Goal: Information Seeking & Learning: Learn about a topic

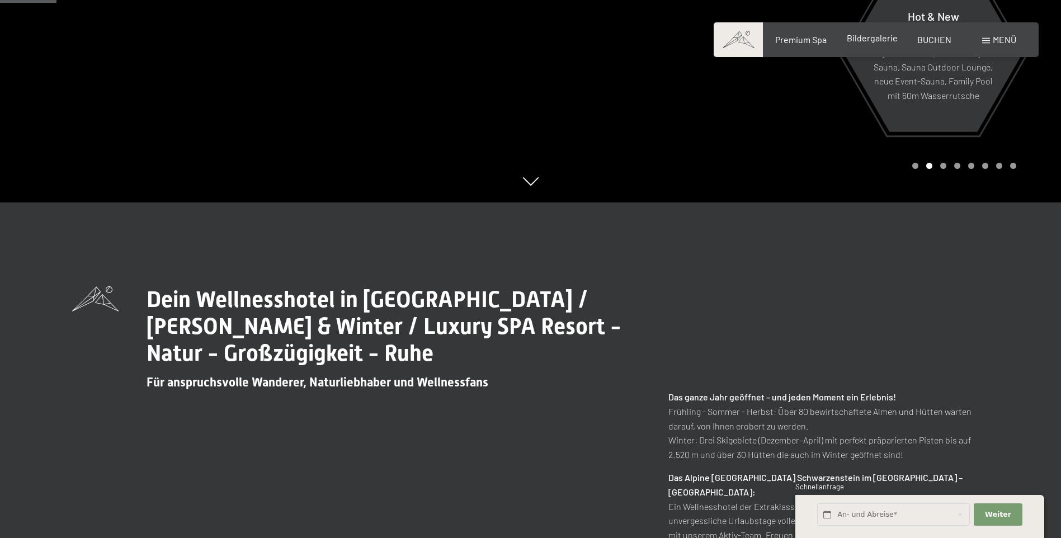
click at [855, 42] on span "Bildergalerie" at bounding box center [872, 37] width 51 height 11
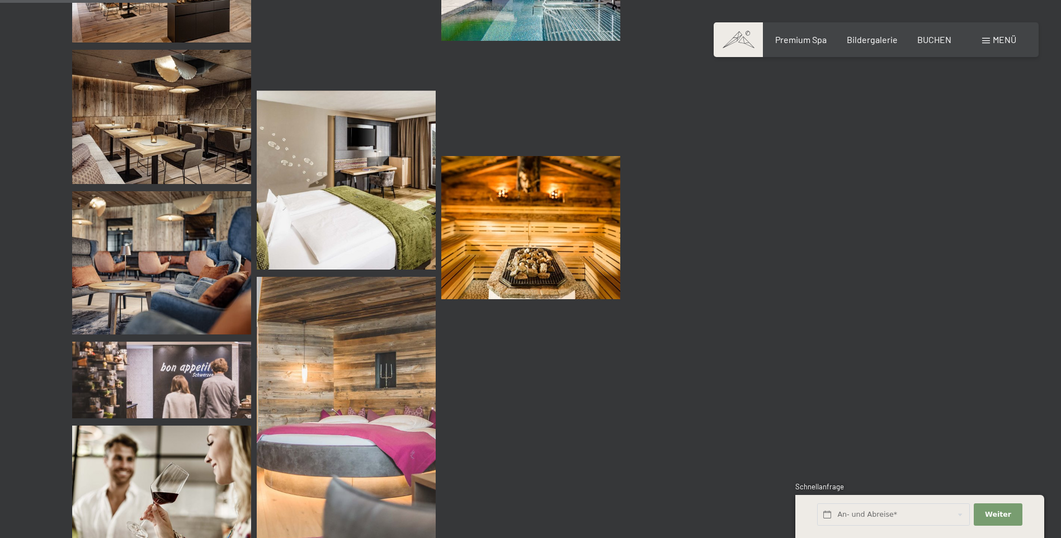
scroll to position [2292, 0]
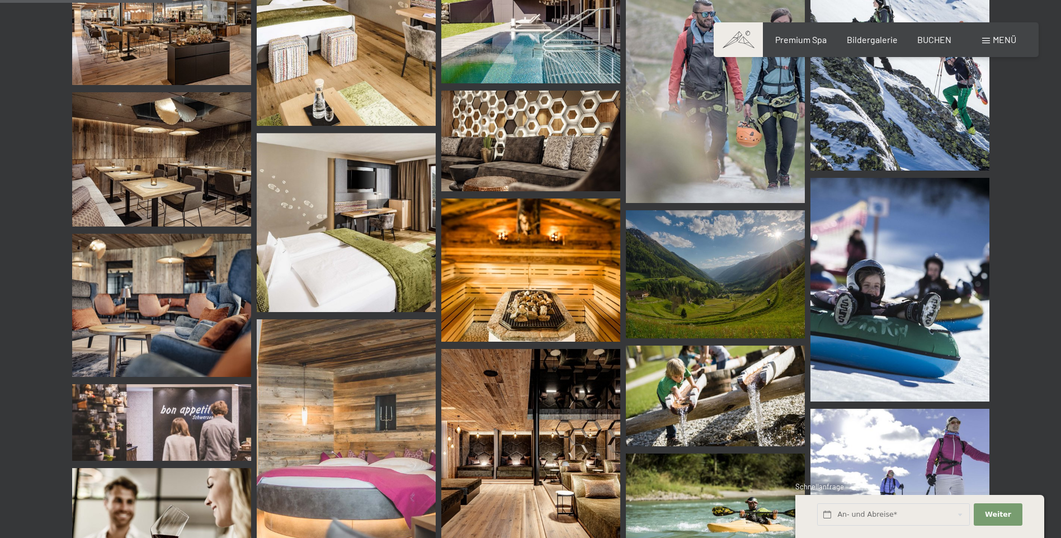
click at [178, 174] on img at bounding box center [161, 159] width 179 height 134
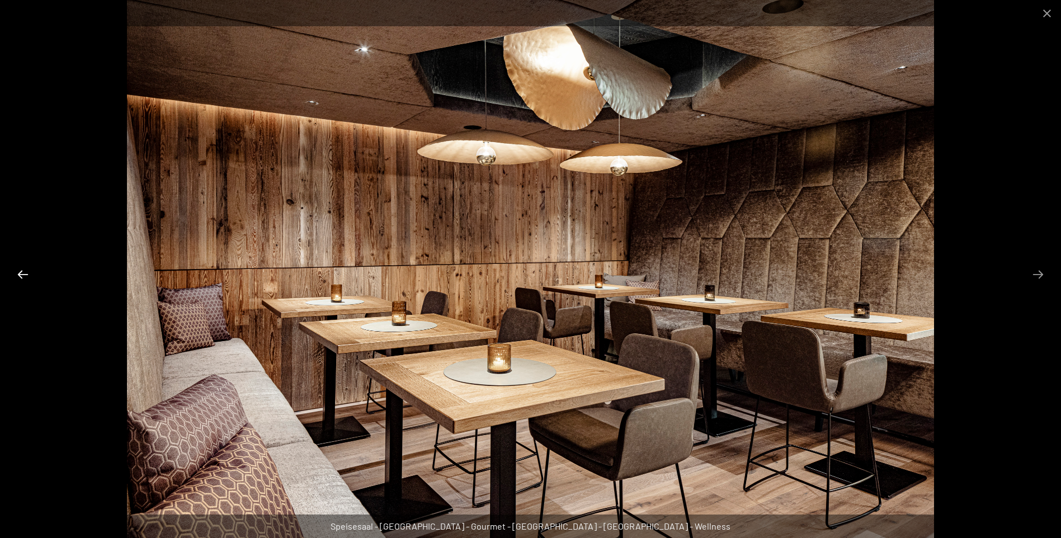
click at [26, 274] on button "Previous slide" at bounding box center [22, 274] width 23 height 22
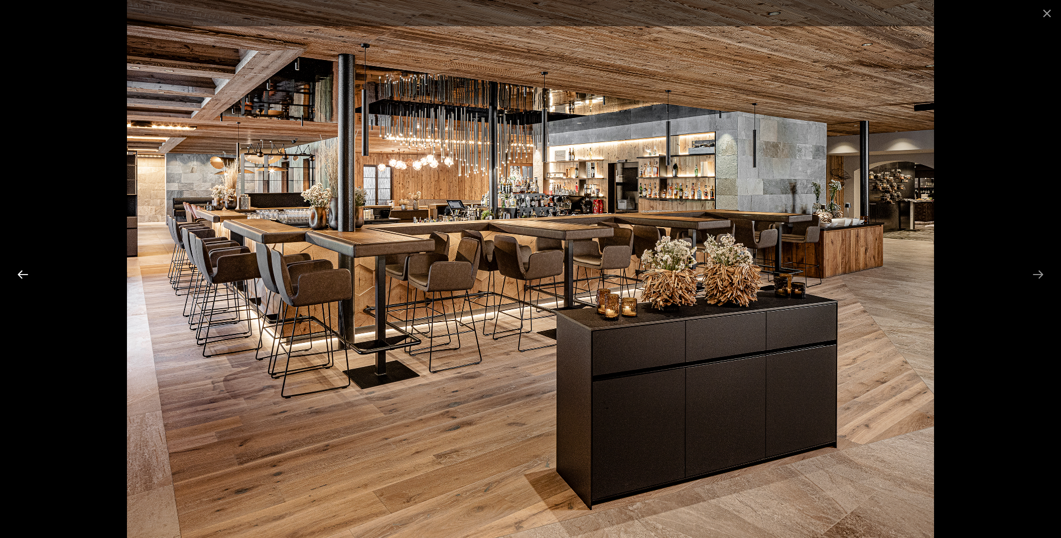
click at [26, 274] on button "Previous slide" at bounding box center [22, 274] width 23 height 22
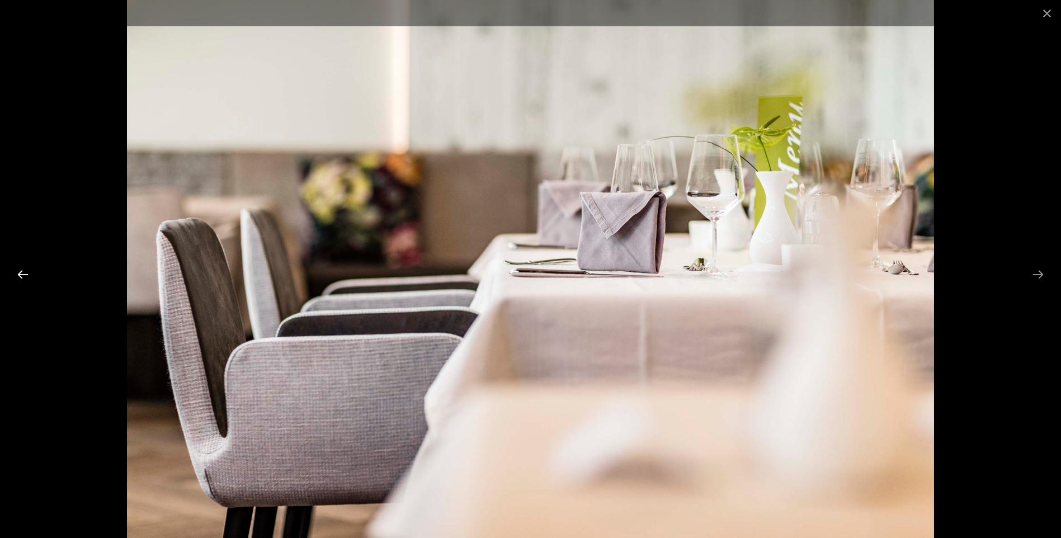
click at [26, 274] on button "Previous slide" at bounding box center [22, 274] width 23 height 22
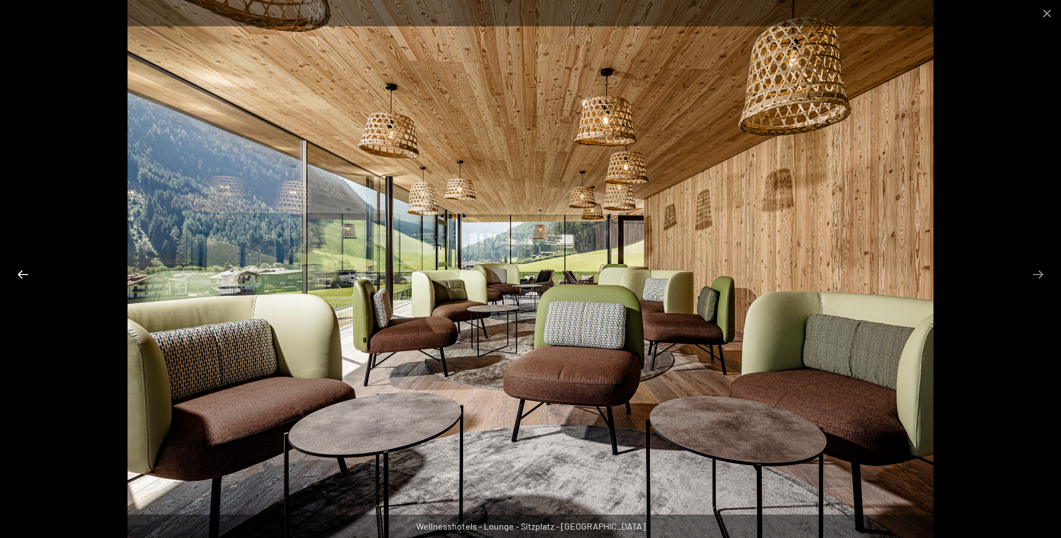
click at [26, 274] on button "Previous slide" at bounding box center [22, 274] width 23 height 22
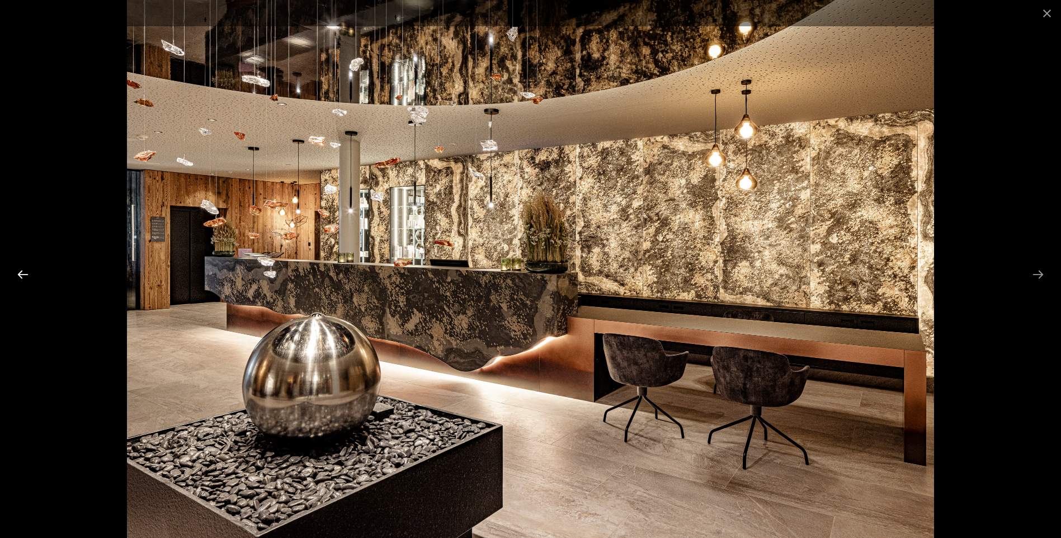
click at [26, 274] on button "Previous slide" at bounding box center [22, 274] width 23 height 22
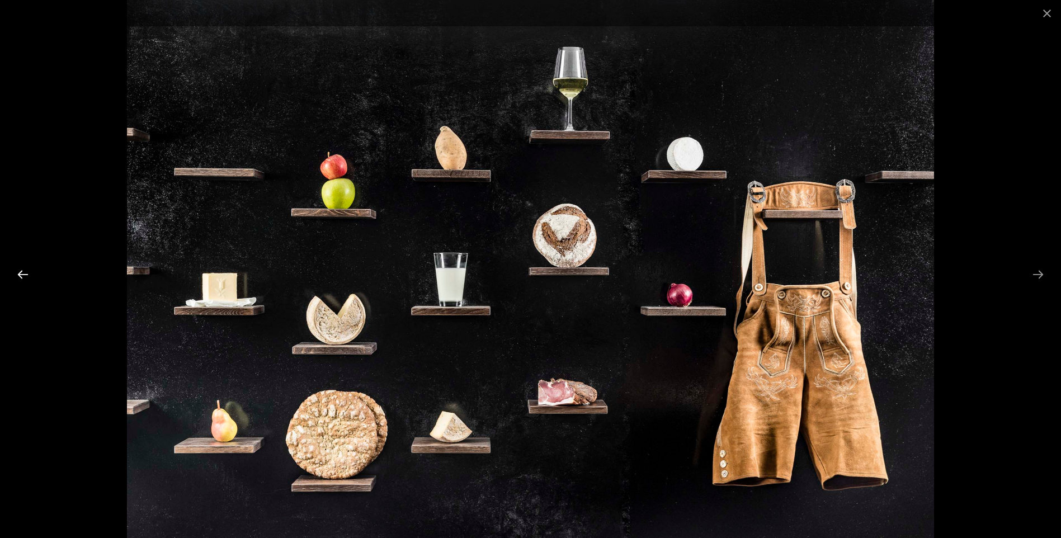
click at [26, 274] on button "Previous slide" at bounding box center [22, 274] width 23 height 22
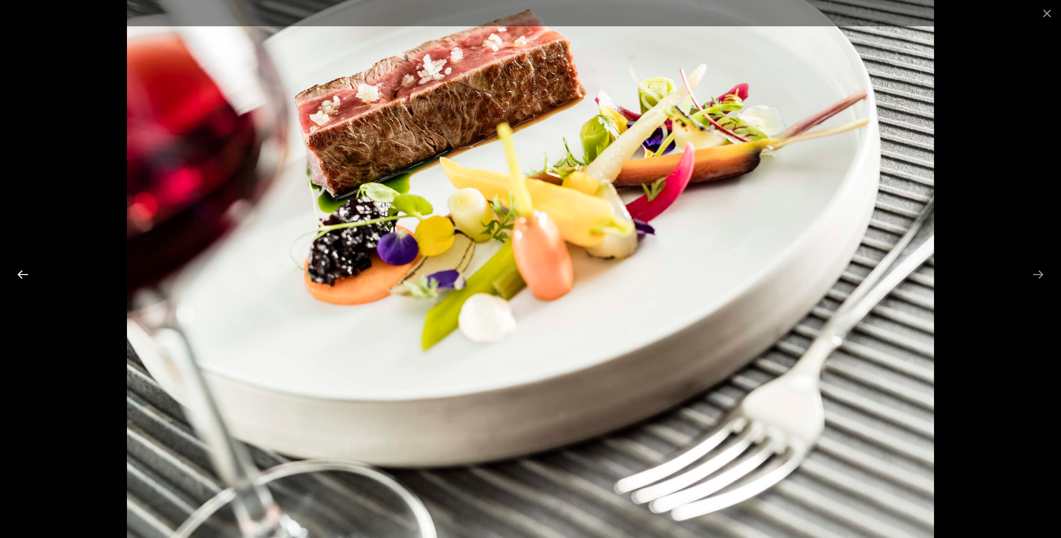
click at [26, 274] on button "Previous slide" at bounding box center [22, 274] width 23 height 22
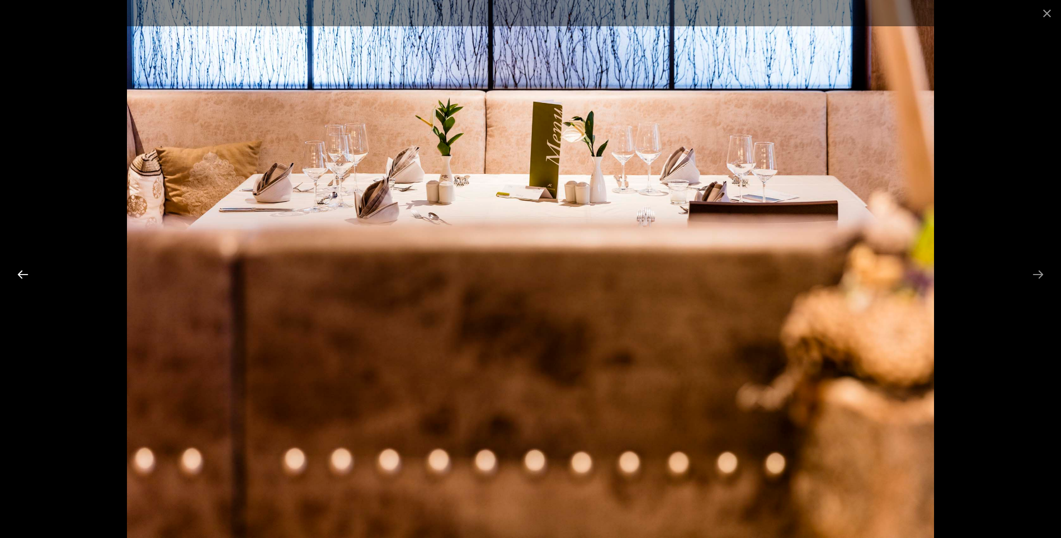
click at [26, 275] on button "Previous slide" at bounding box center [22, 274] width 23 height 22
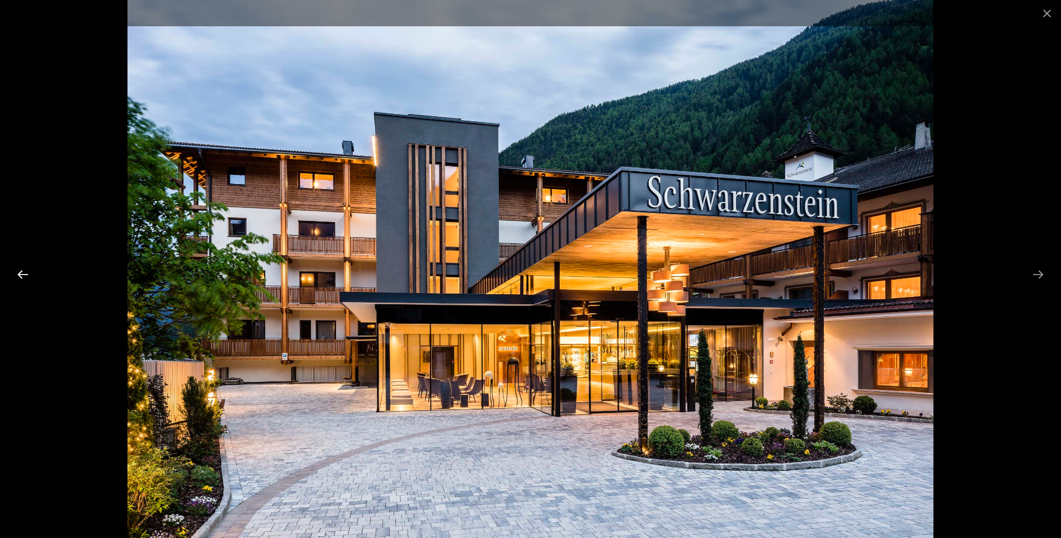
click at [26, 275] on button "Previous slide" at bounding box center [22, 274] width 23 height 22
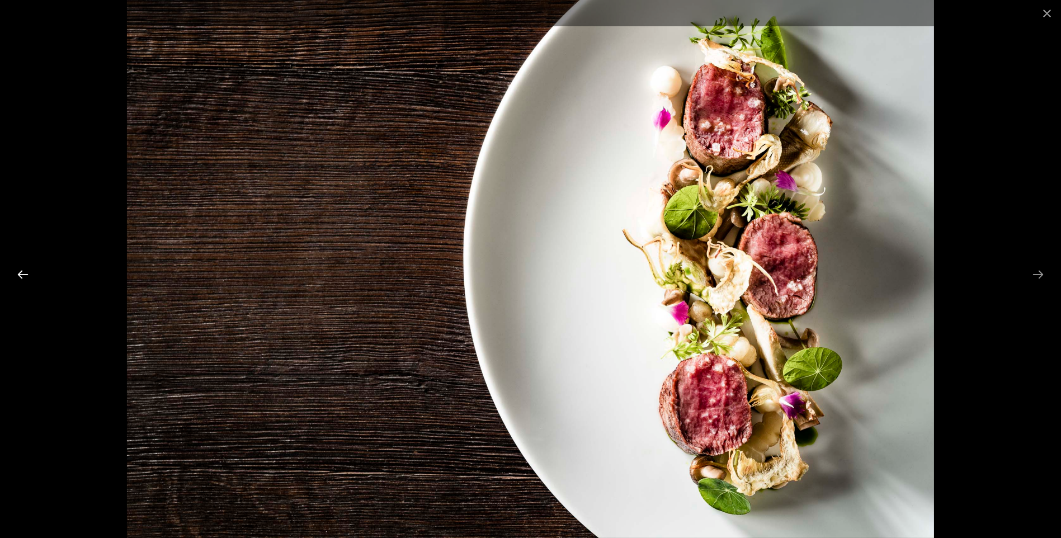
click at [26, 275] on button "Previous slide" at bounding box center [22, 274] width 23 height 22
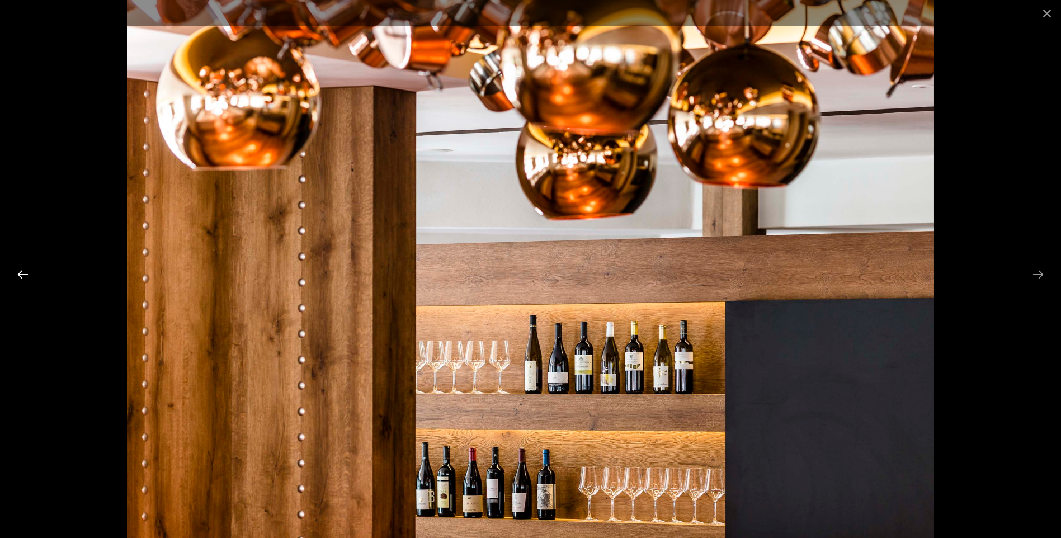
click at [26, 275] on button "Previous slide" at bounding box center [22, 274] width 23 height 22
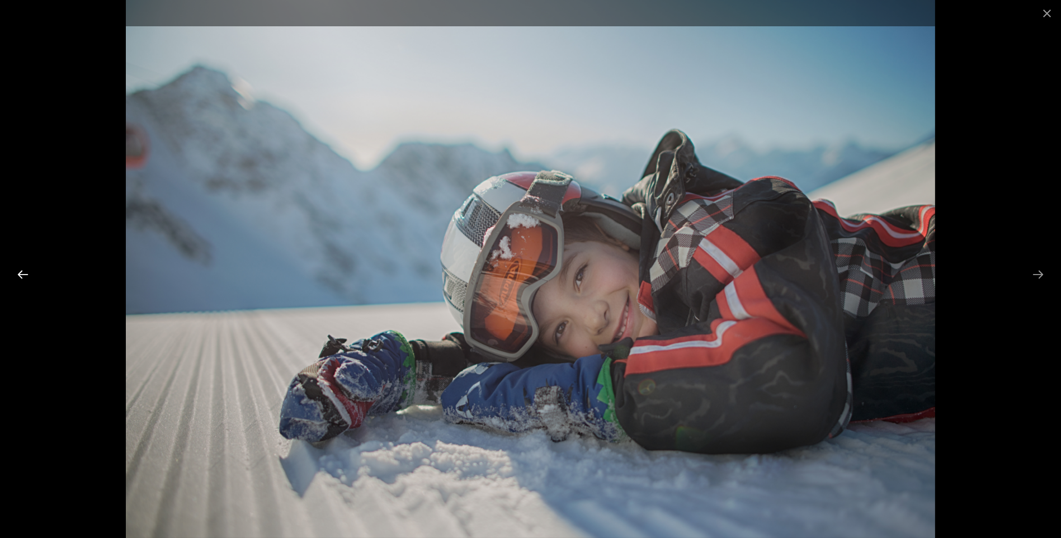
click at [26, 275] on button "Previous slide" at bounding box center [22, 274] width 23 height 22
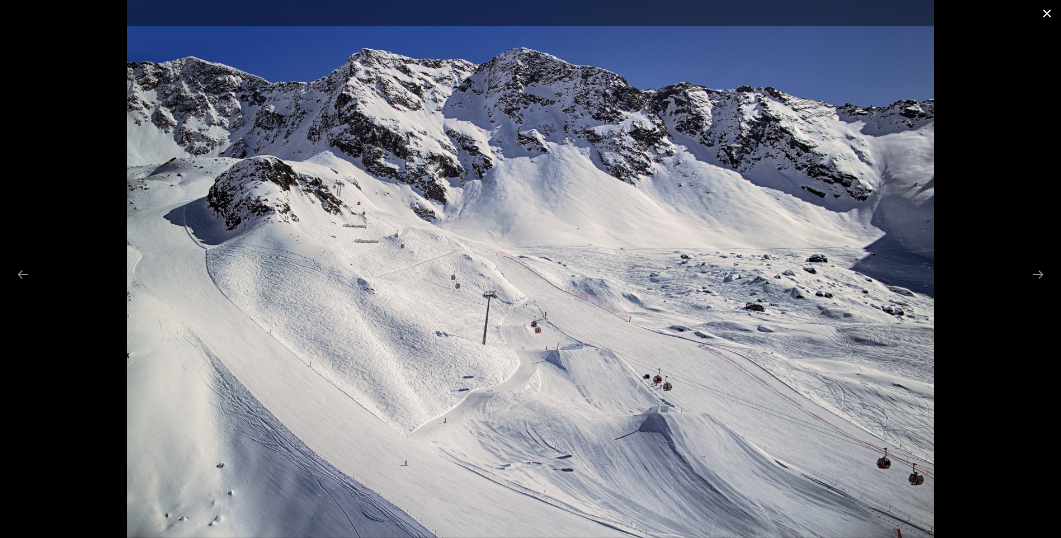
click at [1038, 8] on button "Close gallery" at bounding box center [1047, 13] width 28 height 26
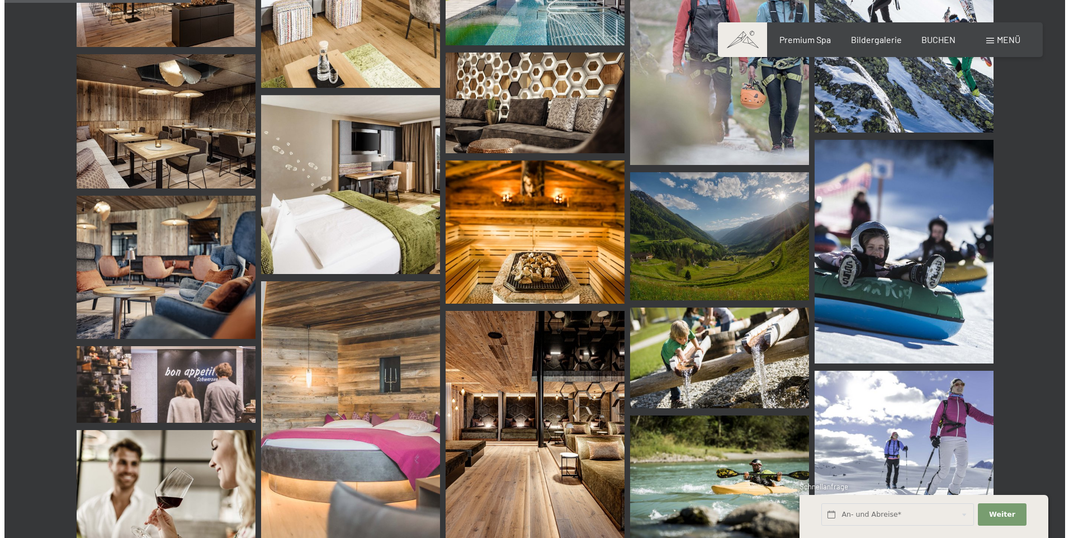
scroll to position [2069, 0]
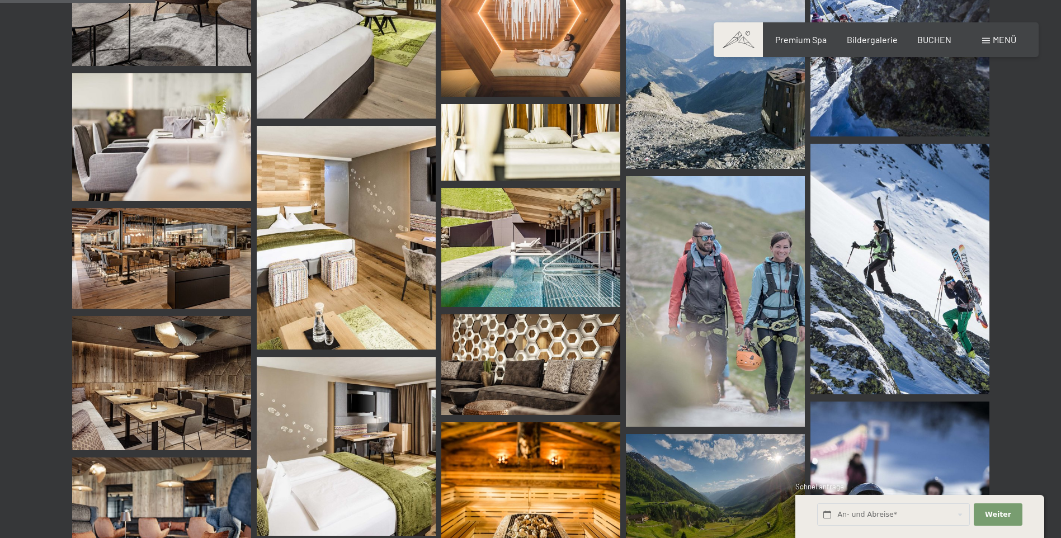
click at [1009, 46] on div "Menü" at bounding box center [999, 40] width 34 height 12
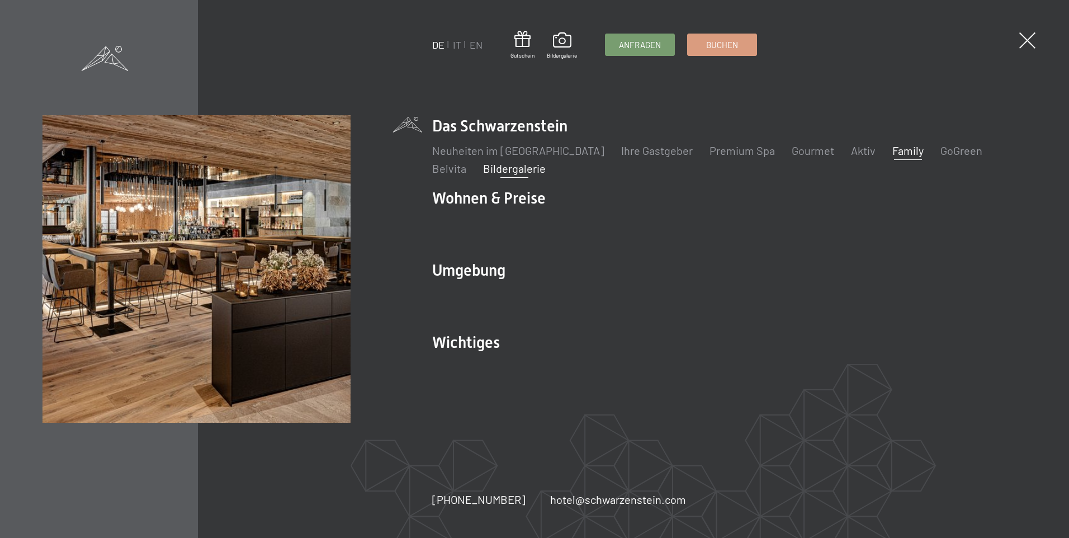
click at [892, 146] on link "Family" at bounding box center [907, 150] width 31 height 13
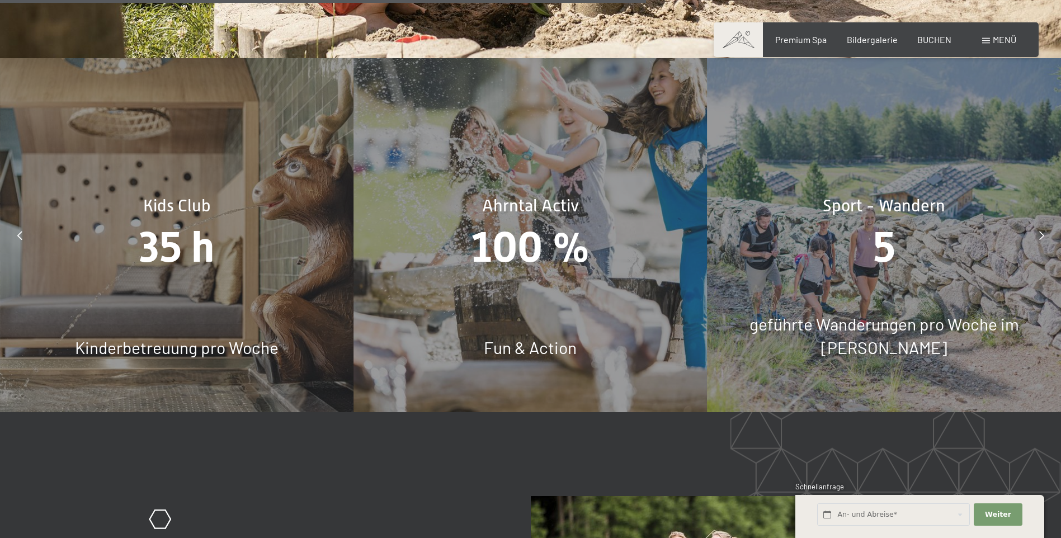
scroll to position [5312, 0]
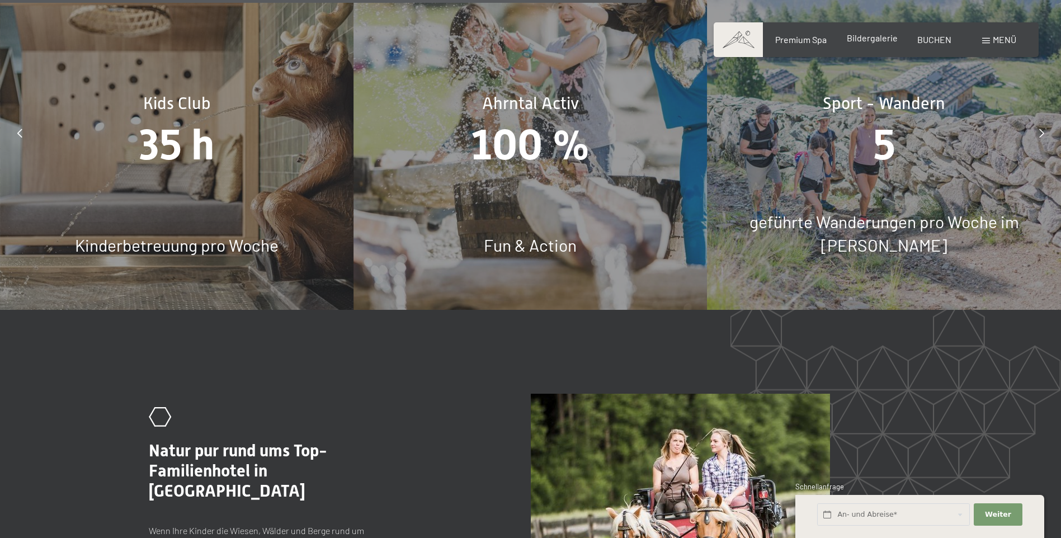
click at [849, 35] on span "Bildergalerie" at bounding box center [872, 37] width 51 height 11
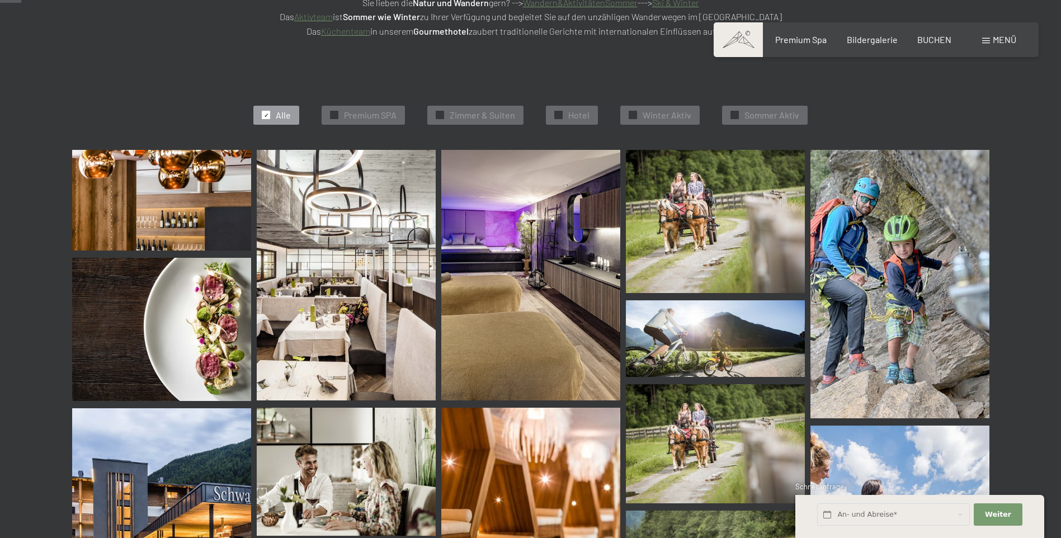
click at [418, 329] on img at bounding box center [346, 275] width 179 height 250
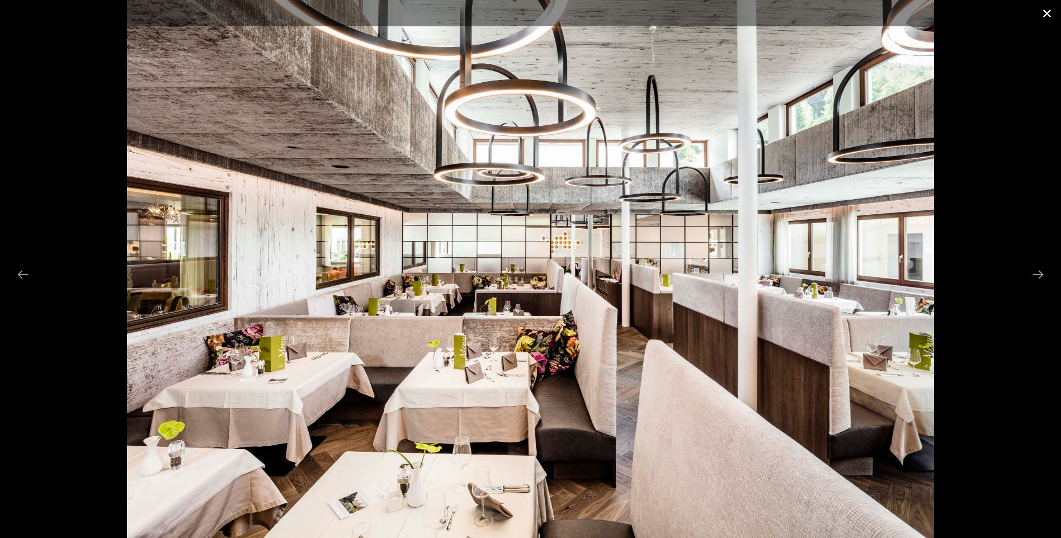
click at [1047, 11] on button "Close gallery" at bounding box center [1047, 13] width 28 height 26
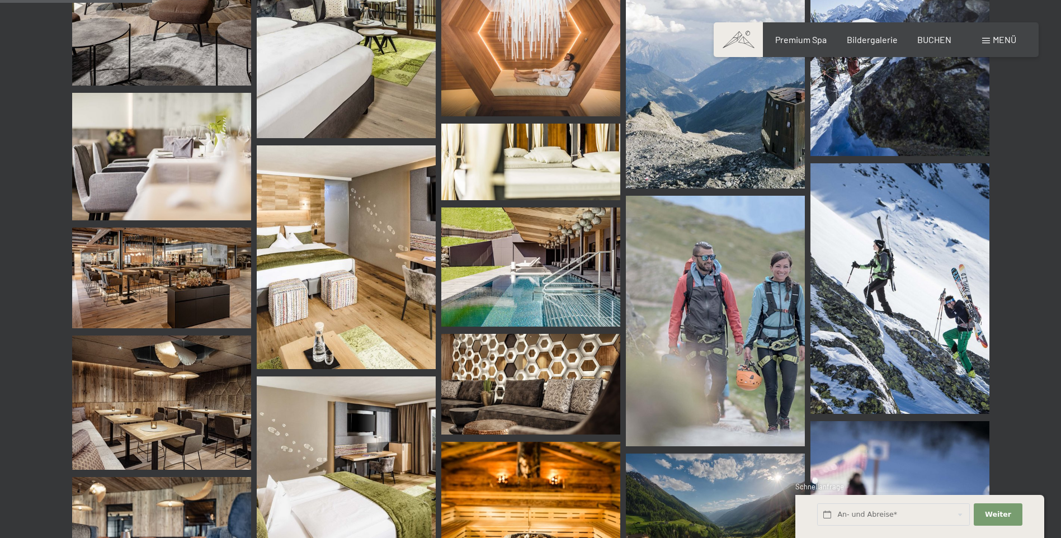
scroll to position [2069, 0]
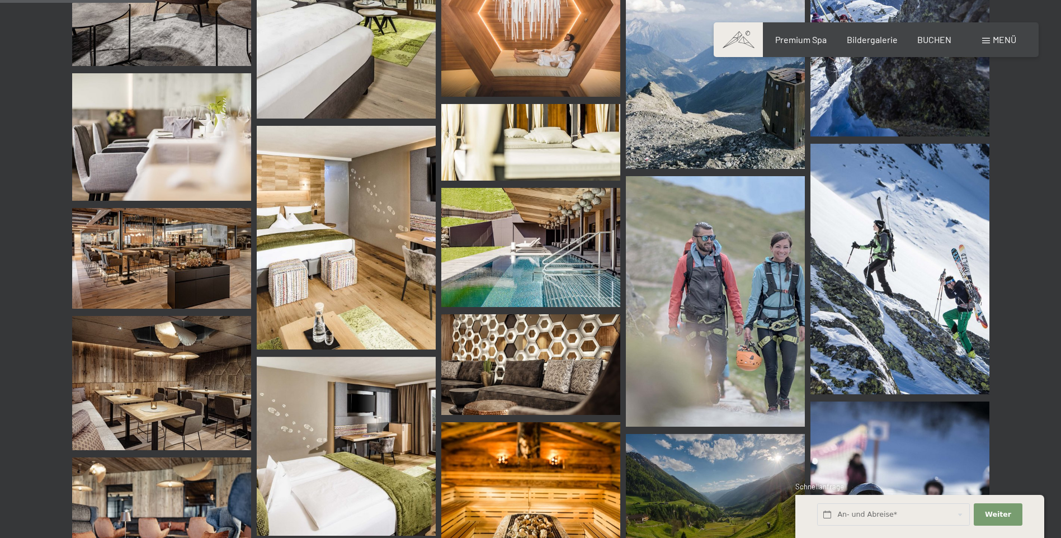
click at [136, 402] on img at bounding box center [161, 383] width 179 height 134
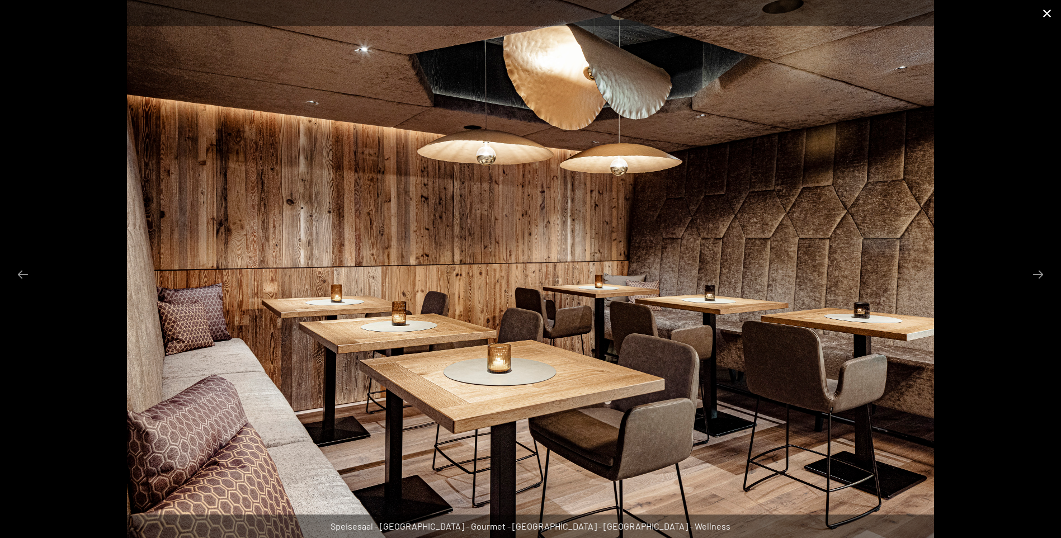
click at [1047, 17] on button "Close gallery" at bounding box center [1047, 13] width 28 height 26
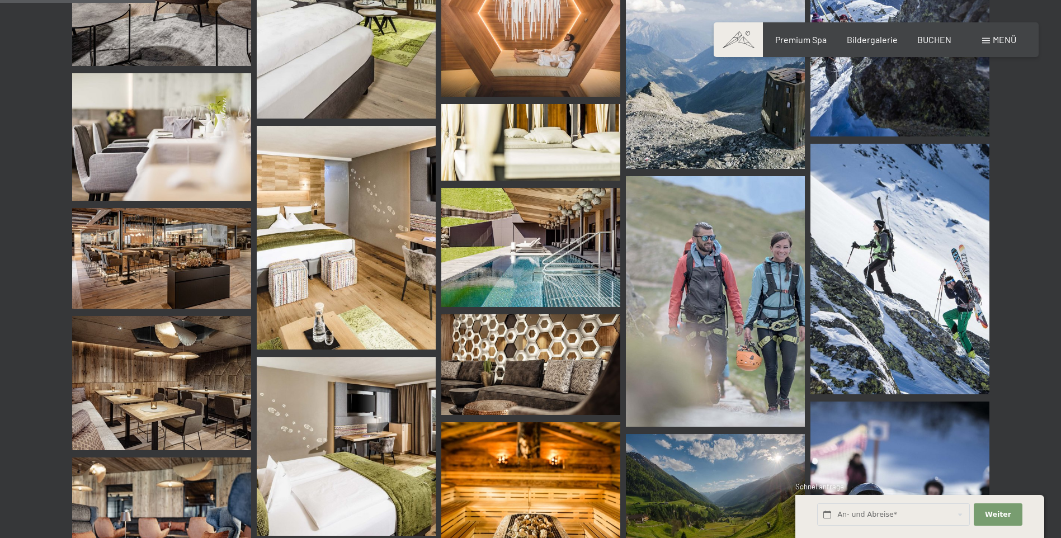
click at [190, 268] on img at bounding box center [161, 258] width 179 height 101
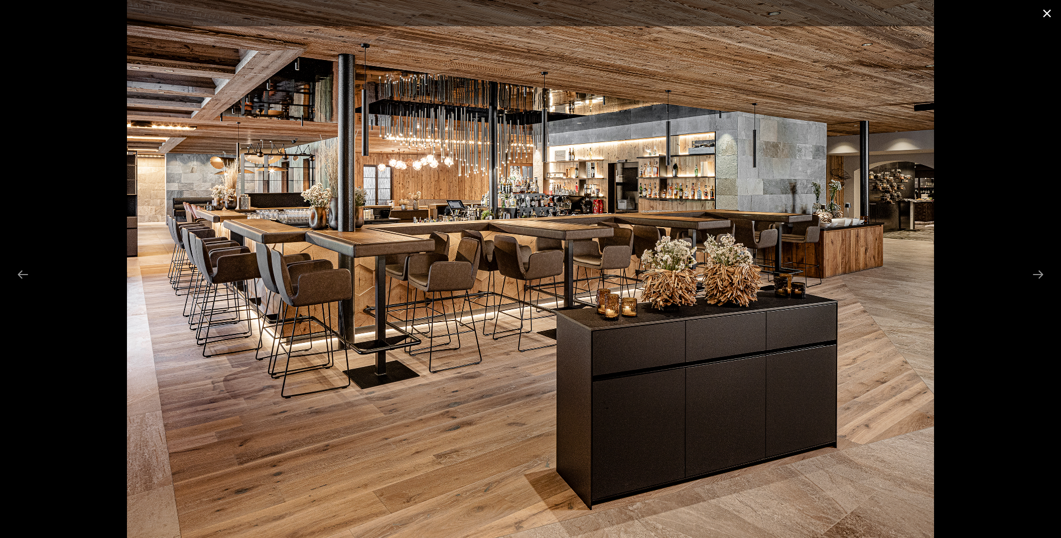
click at [1050, 8] on button "Close gallery" at bounding box center [1047, 13] width 28 height 26
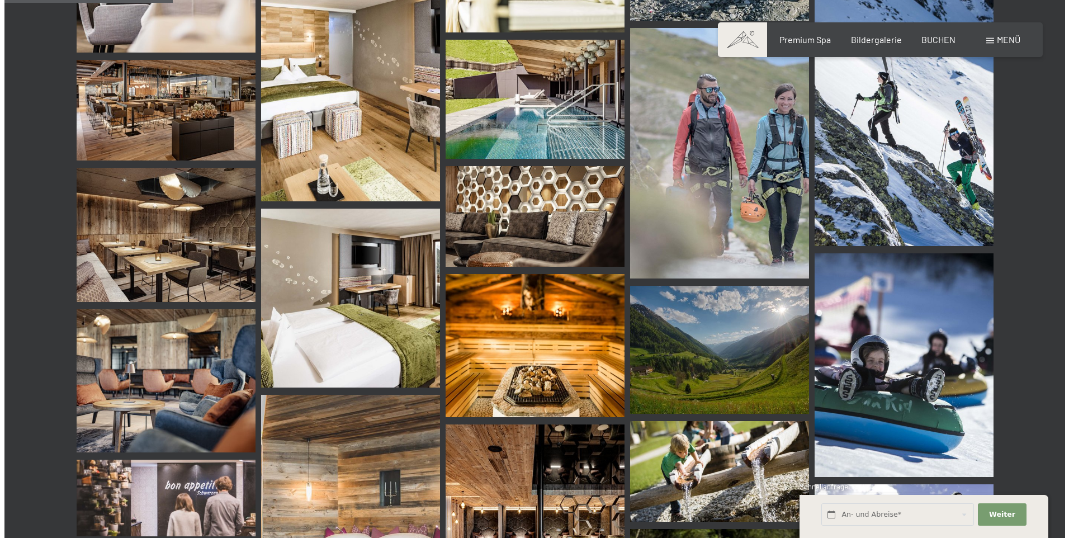
scroll to position [2237, 0]
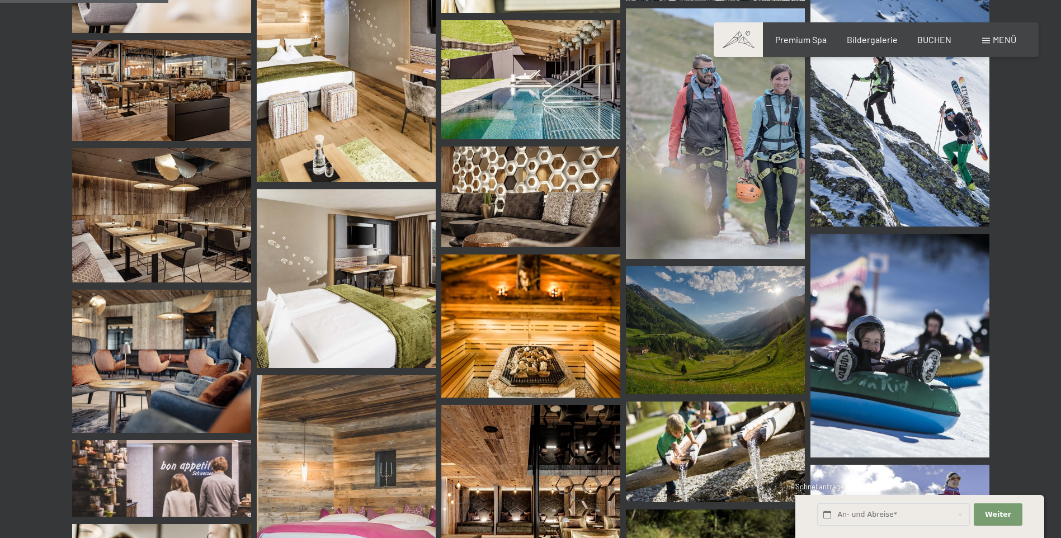
click at [504, 289] on img at bounding box center [530, 325] width 179 height 143
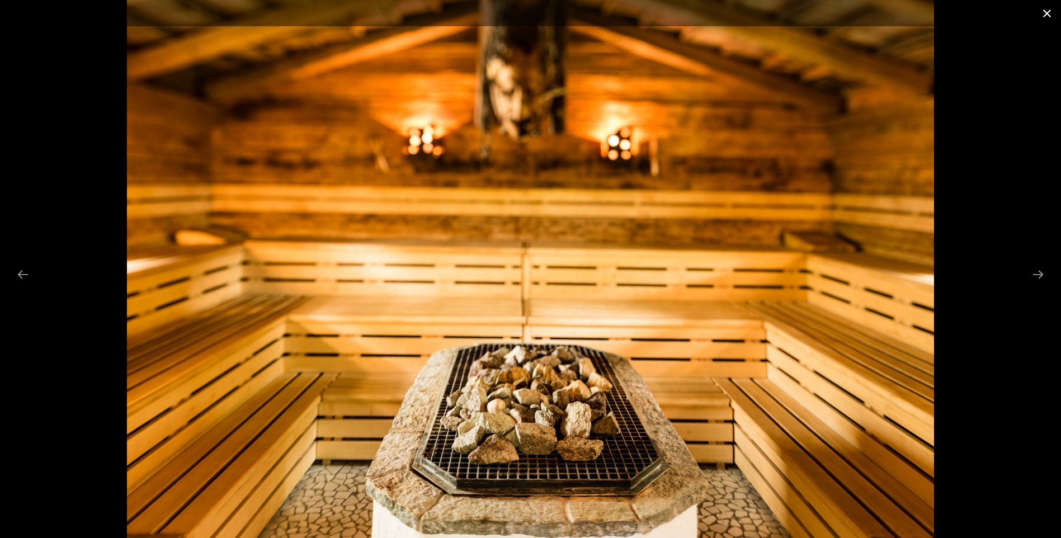
click at [1043, 20] on button "Close gallery" at bounding box center [1047, 13] width 28 height 26
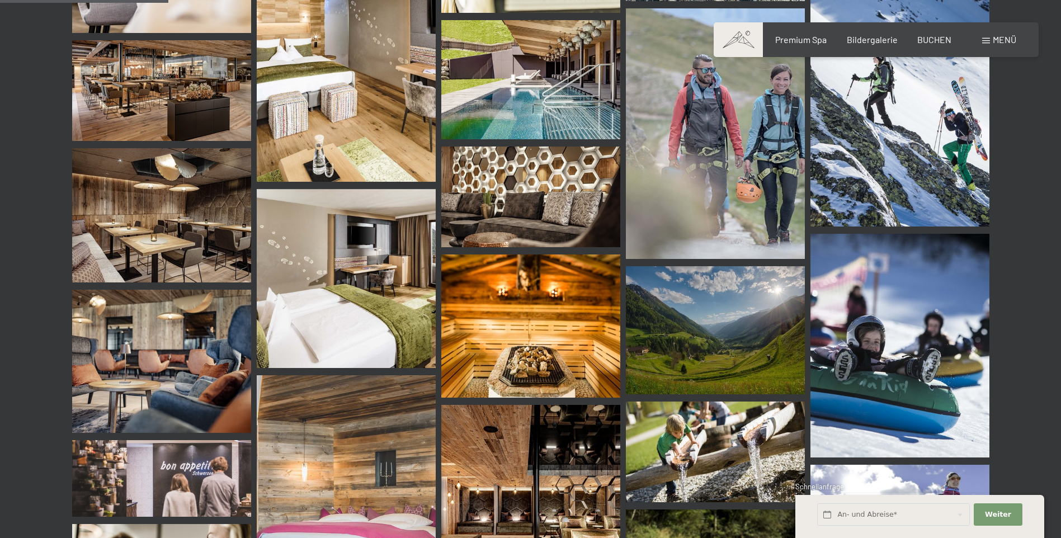
click at [979, 35] on div "Buchen Anfragen Premium Spa Bildergalerie BUCHEN Menü DE IT EN Gutschein Bilder…" at bounding box center [876, 40] width 280 height 12
click at [985, 36] on div "Menü" at bounding box center [999, 40] width 34 height 12
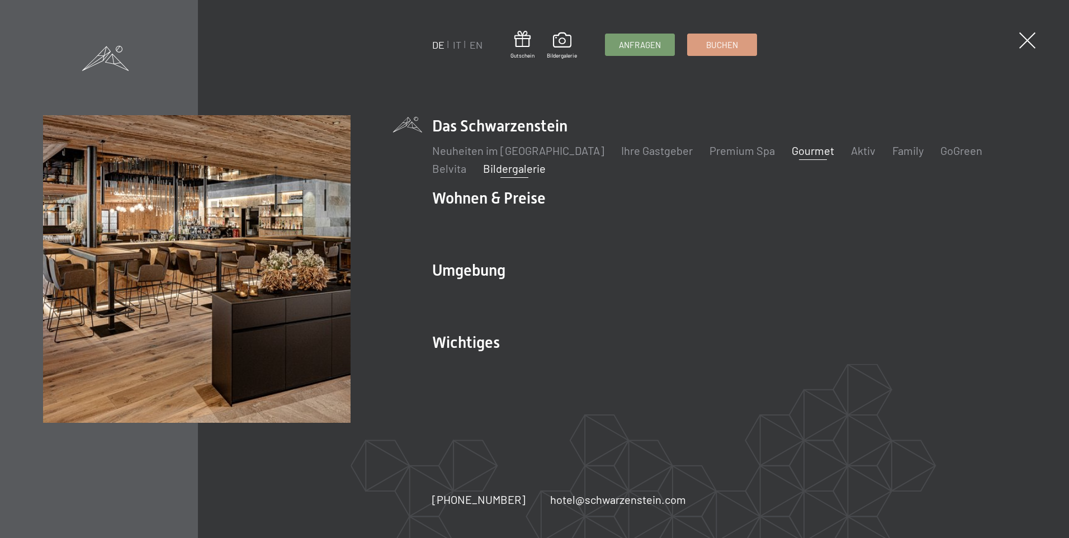
click at [792, 148] on link "Gourmet" at bounding box center [813, 150] width 42 height 13
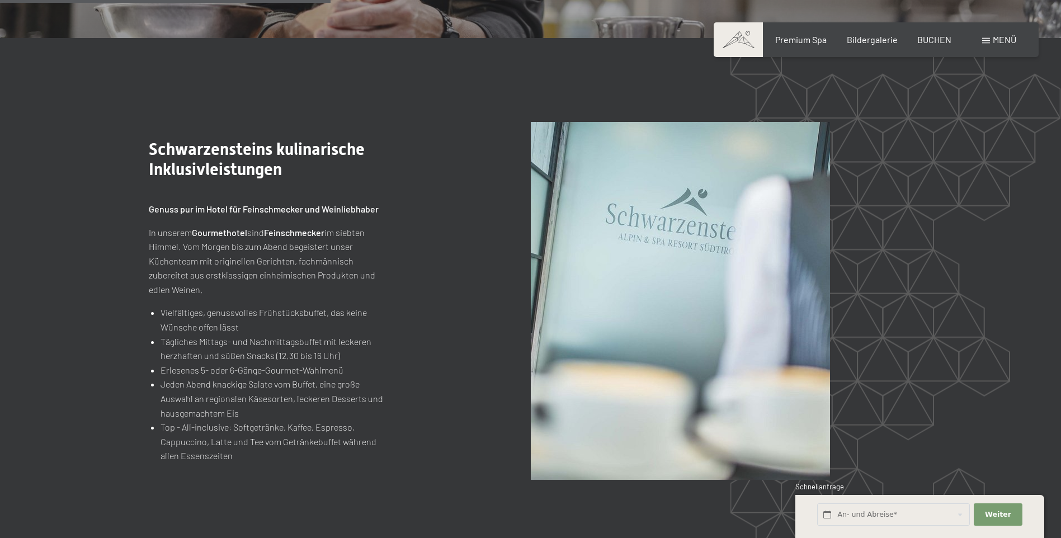
scroll to position [1342, 0]
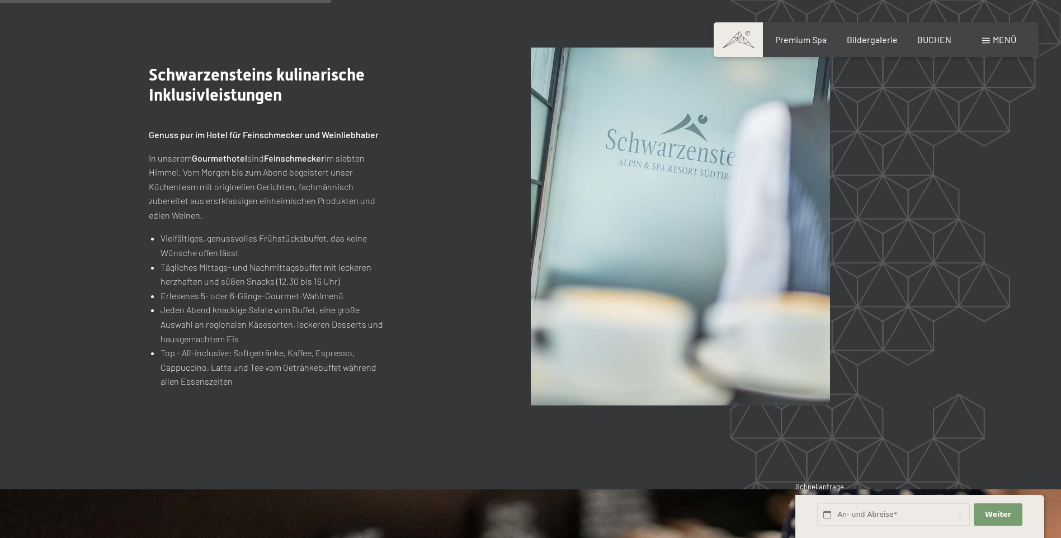
click at [1000, 40] on span "Menü" at bounding box center [1003, 39] width 23 height 11
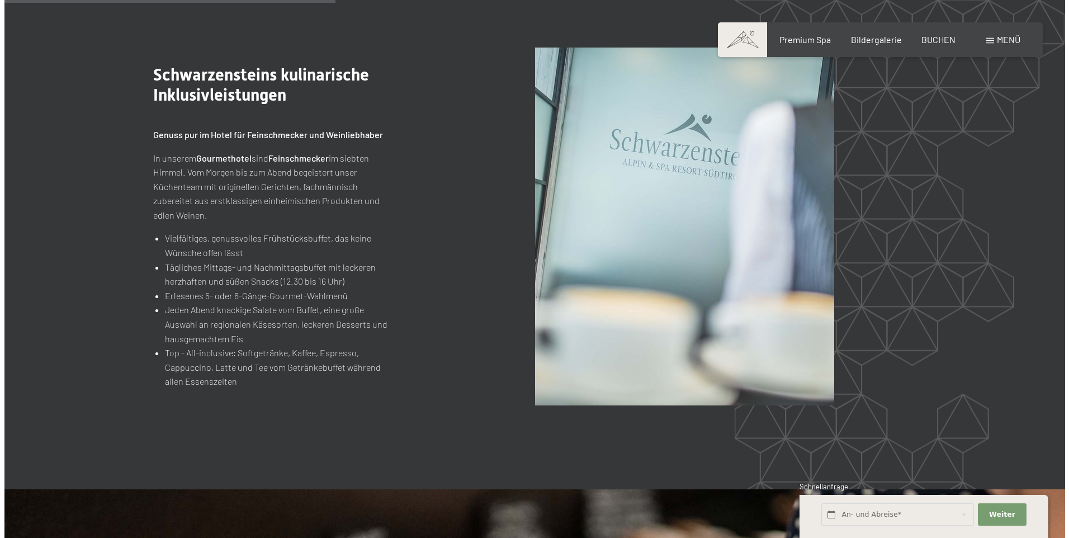
scroll to position [1345, 0]
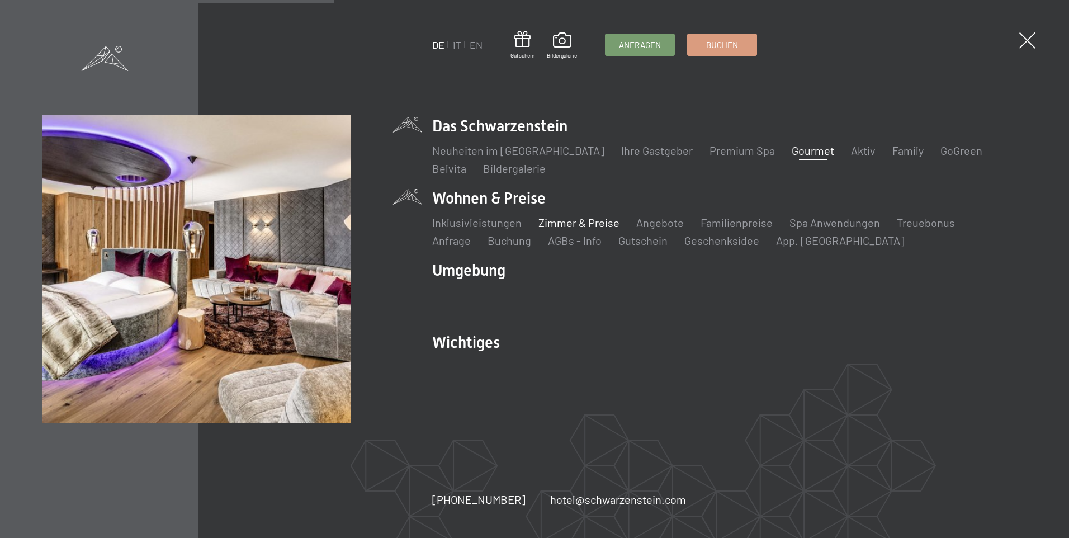
click at [566, 218] on link "Zimmer & Preise" at bounding box center [578, 222] width 81 height 13
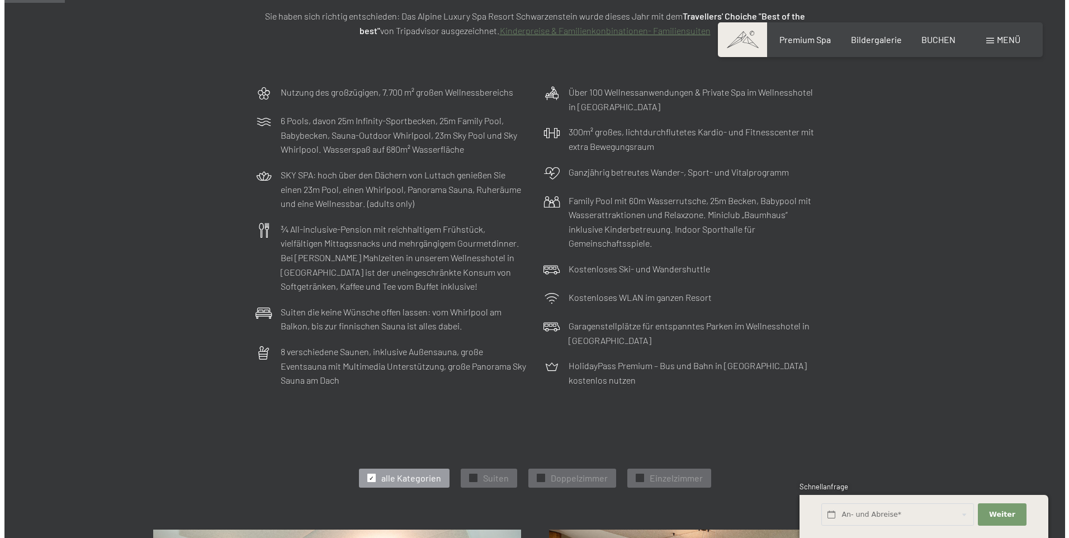
scroll to position [224, 0]
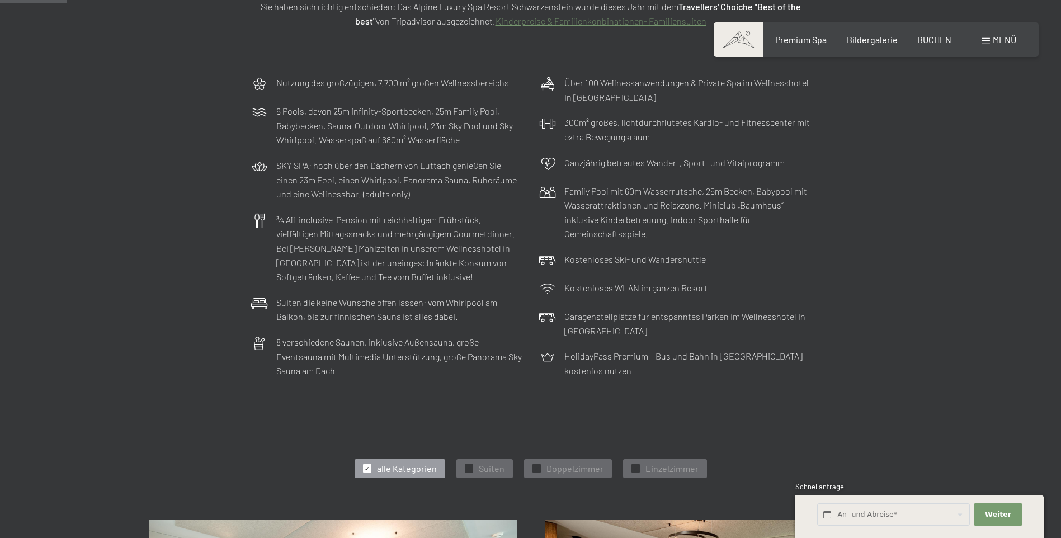
click at [1002, 37] on span "Menü" at bounding box center [1003, 39] width 23 height 11
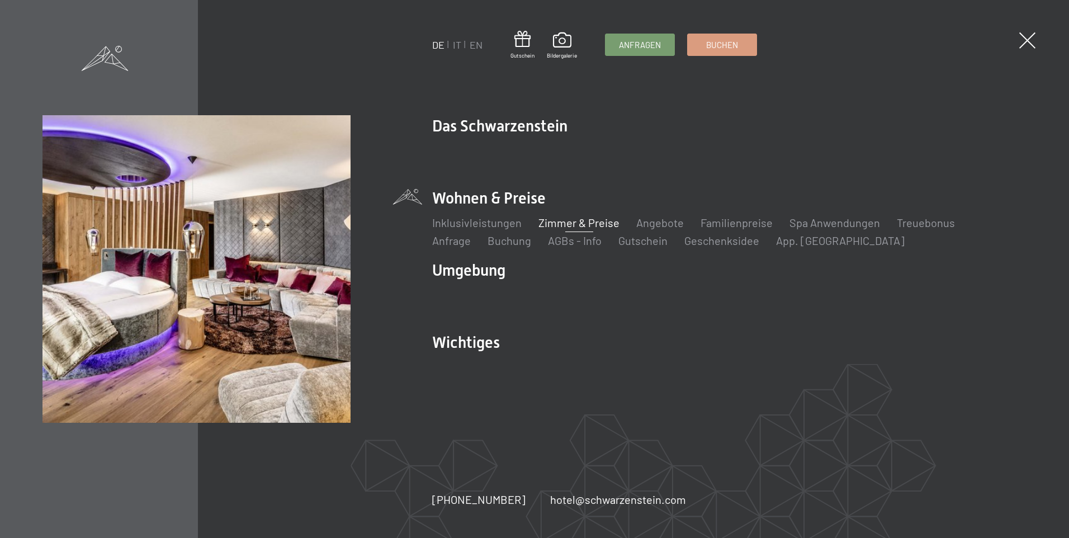
click at [553, 221] on link "Zimmer & Preise" at bounding box center [578, 222] width 81 height 13
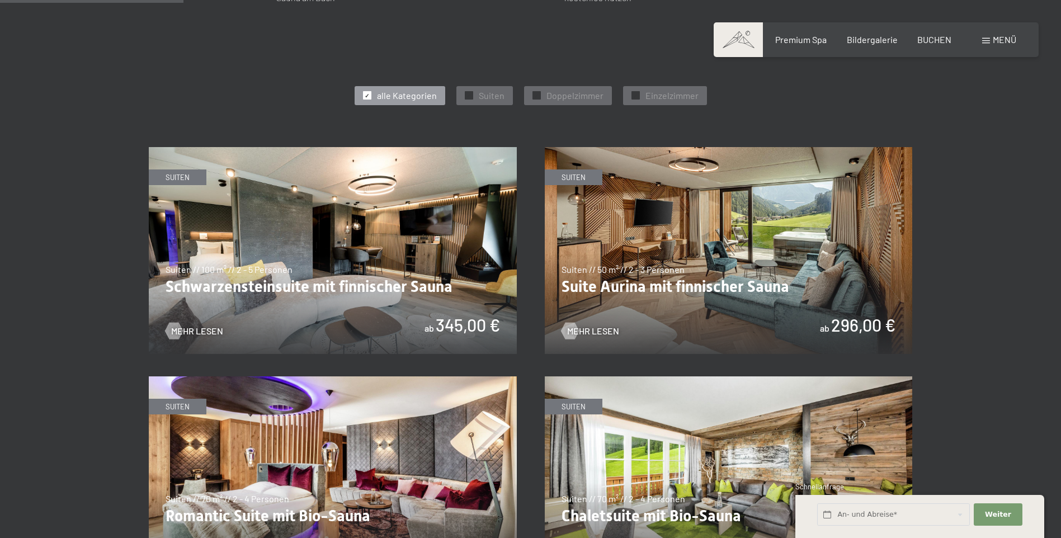
scroll to position [615, 0]
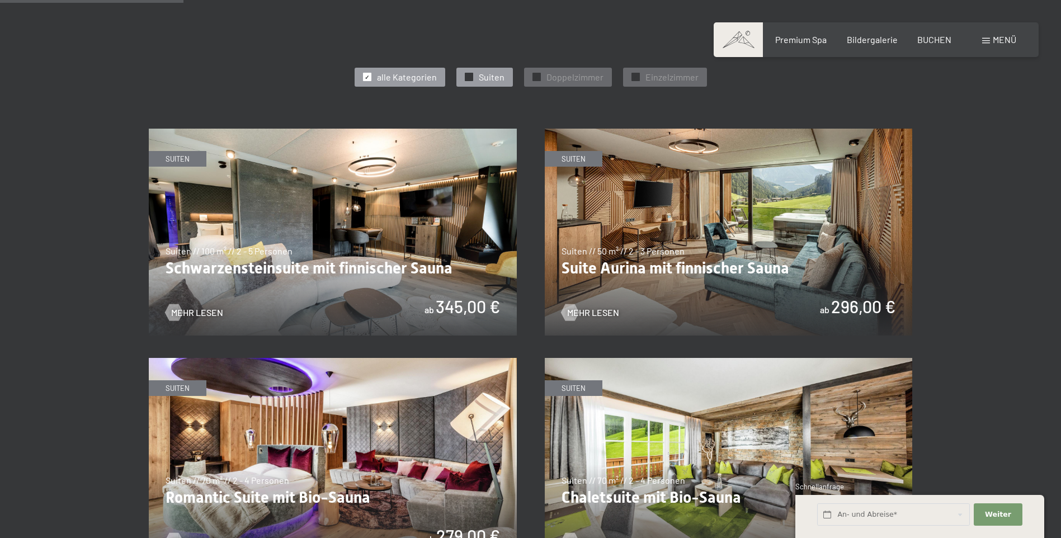
click at [487, 82] on span "Suiten" at bounding box center [492, 77] width 26 height 12
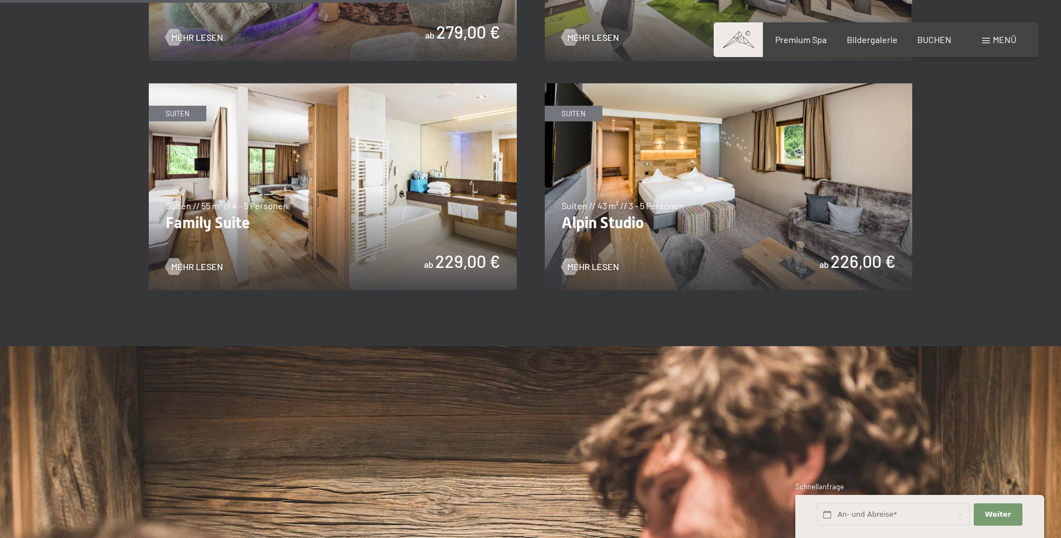
scroll to position [1118, 0]
click at [421, 203] on img at bounding box center [333, 187] width 368 height 207
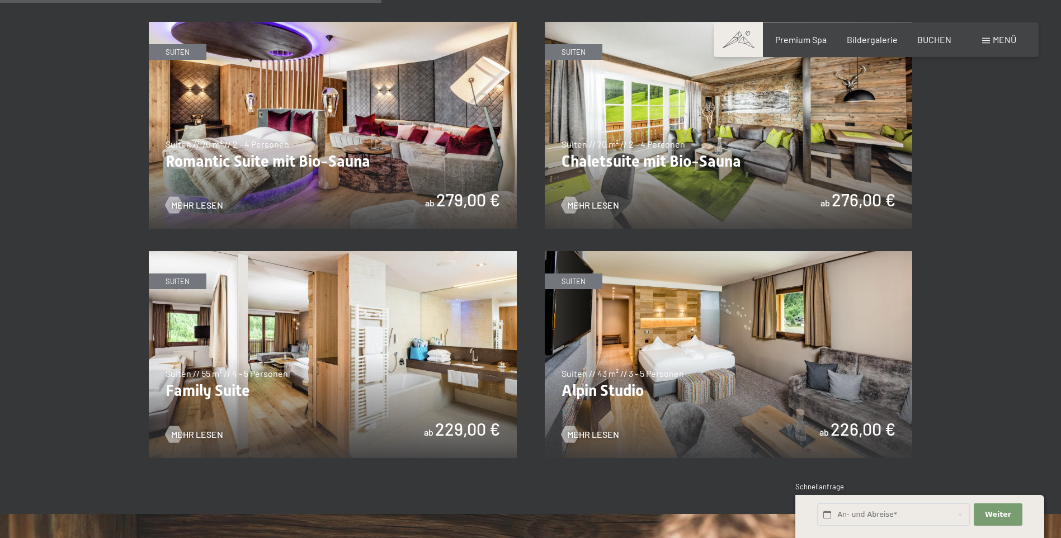
scroll to position [951, 0]
click at [753, 168] on img at bounding box center [729, 125] width 368 height 207
click at [368, 150] on img at bounding box center [333, 125] width 368 height 207
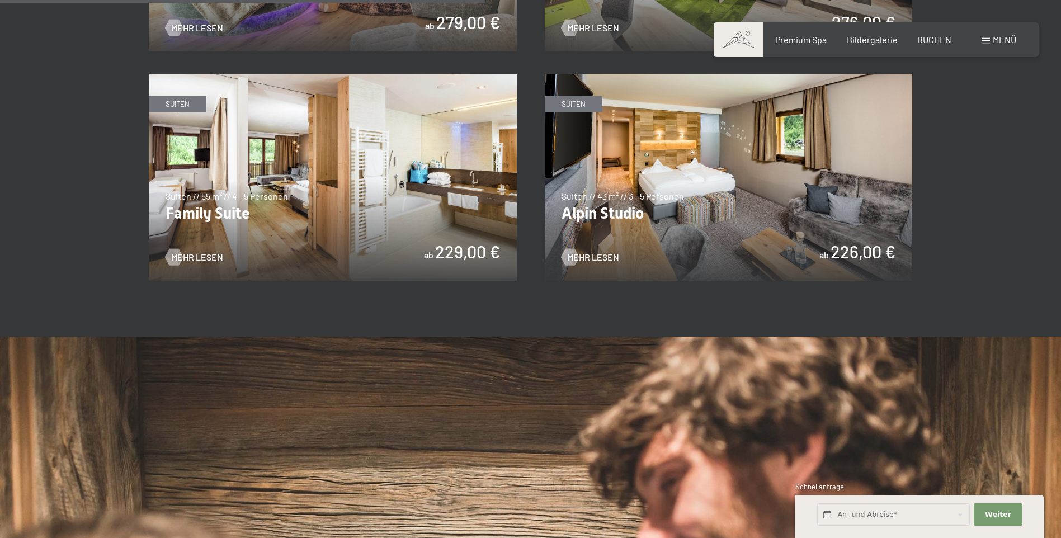
scroll to position [1118, 0]
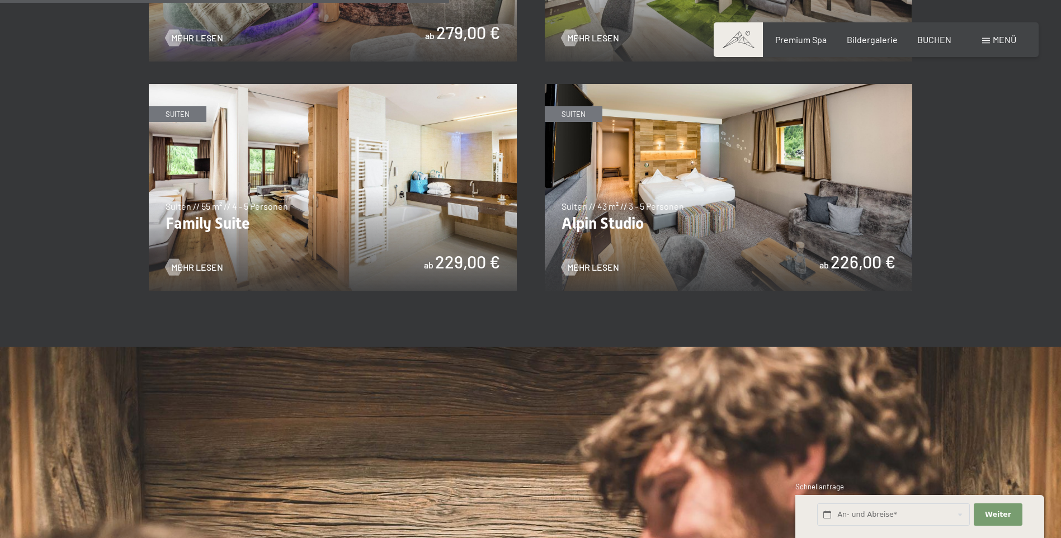
click at [370, 220] on img at bounding box center [333, 187] width 368 height 207
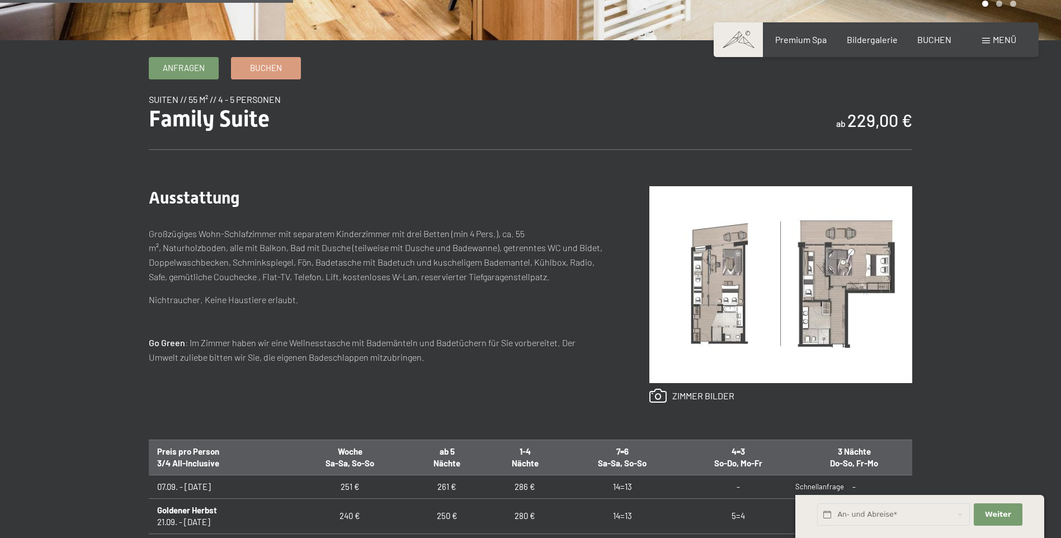
scroll to position [391, 0]
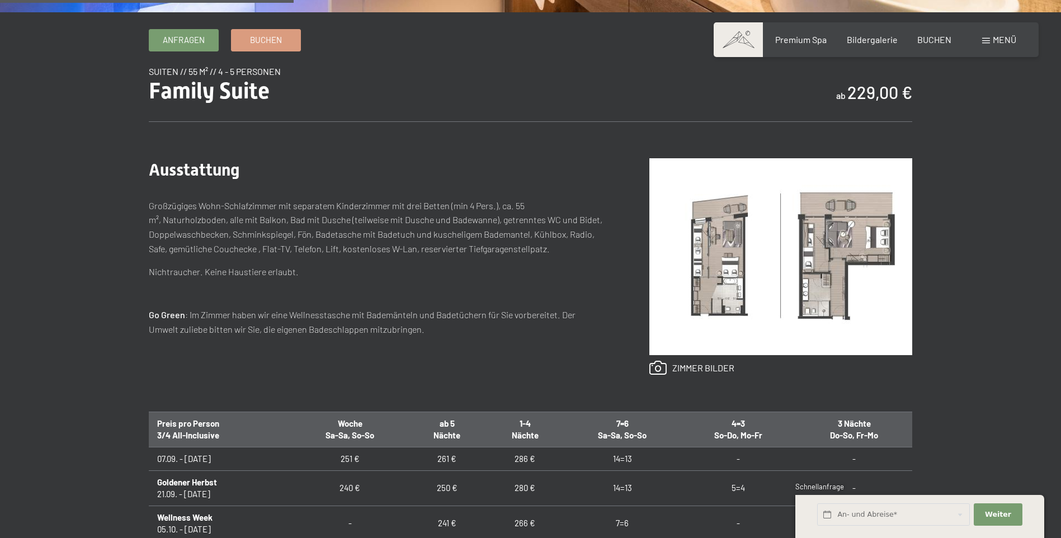
click at [719, 251] on img at bounding box center [780, 256] width 263 height 197
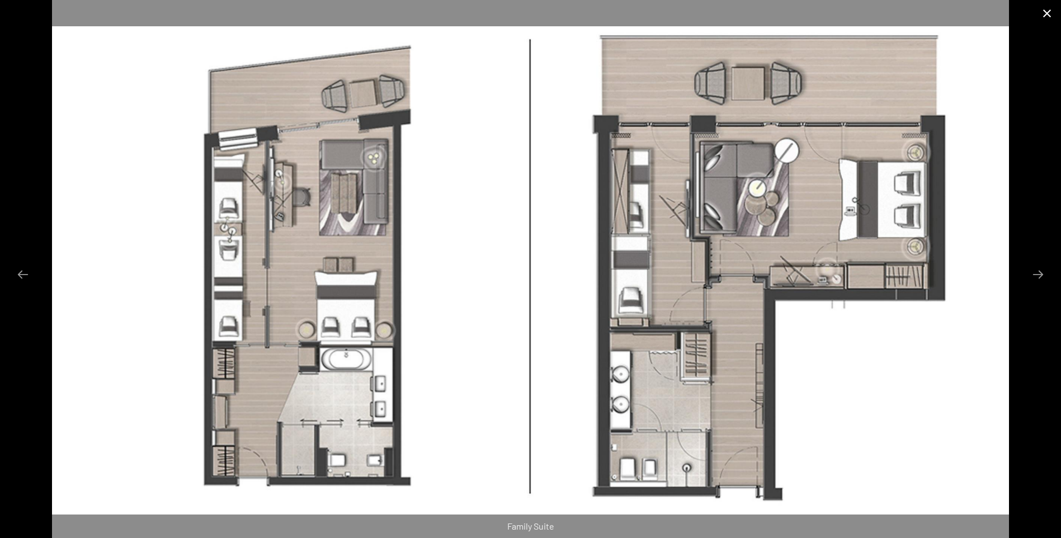
click at [1043, 11] on button "Close gallery" at bounding box center [1047, 13] width 28 height 26
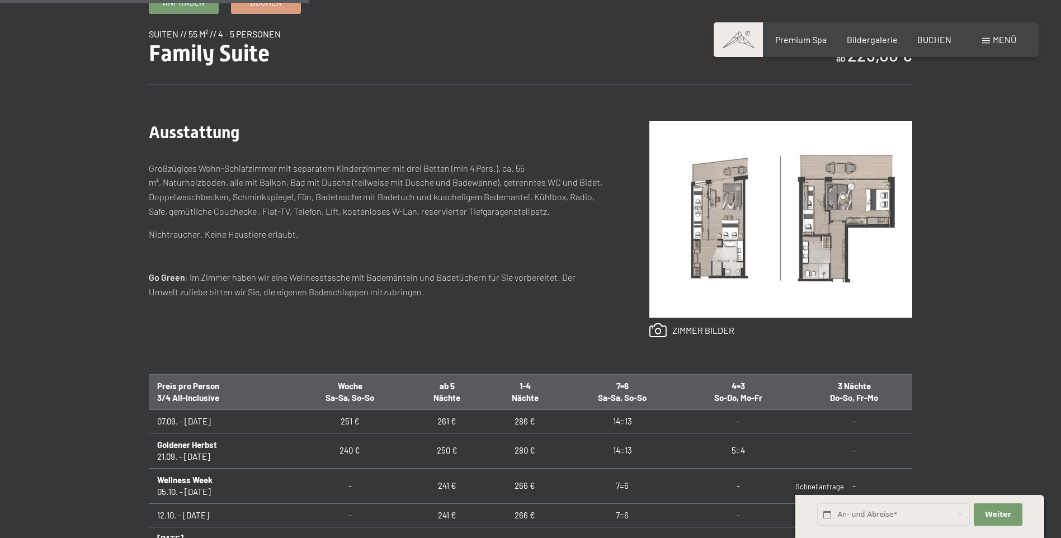
scroll to position [447, 0]
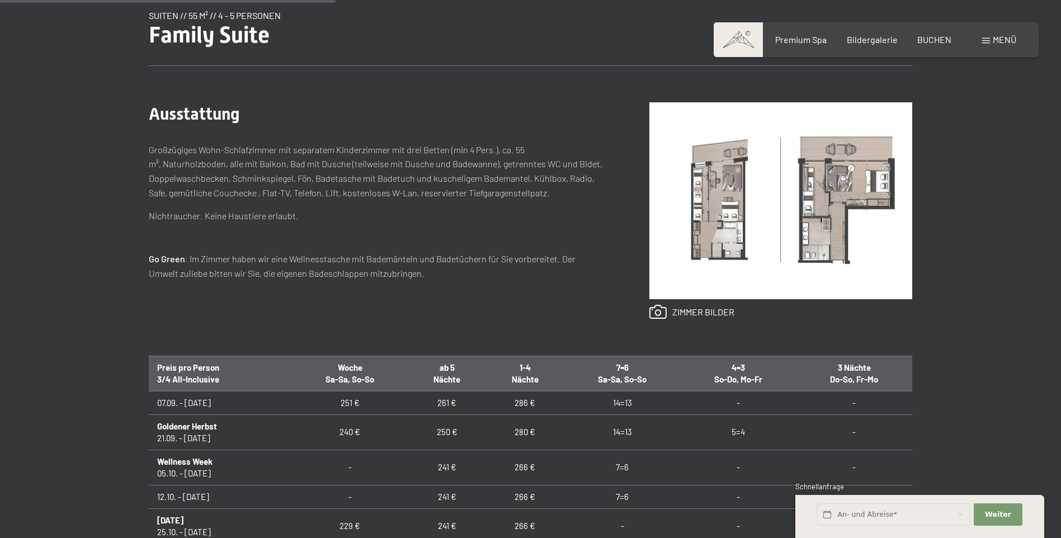
click at [833, 211] on img at bounding box center [780, 200] width 263 height 197
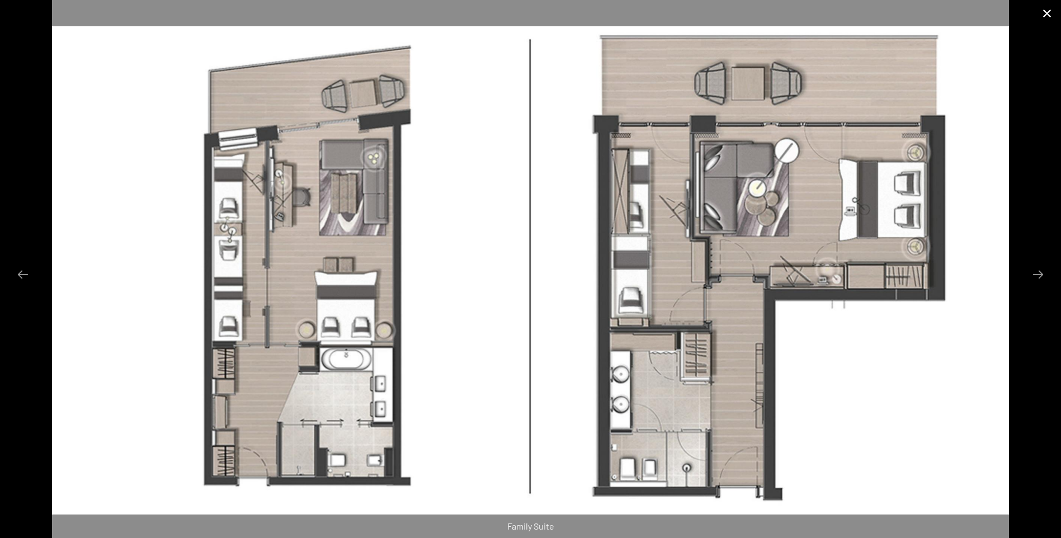
click at [1048, 11] on button "Close gallery" at bounding box center [1047, 13] width 28 height 26
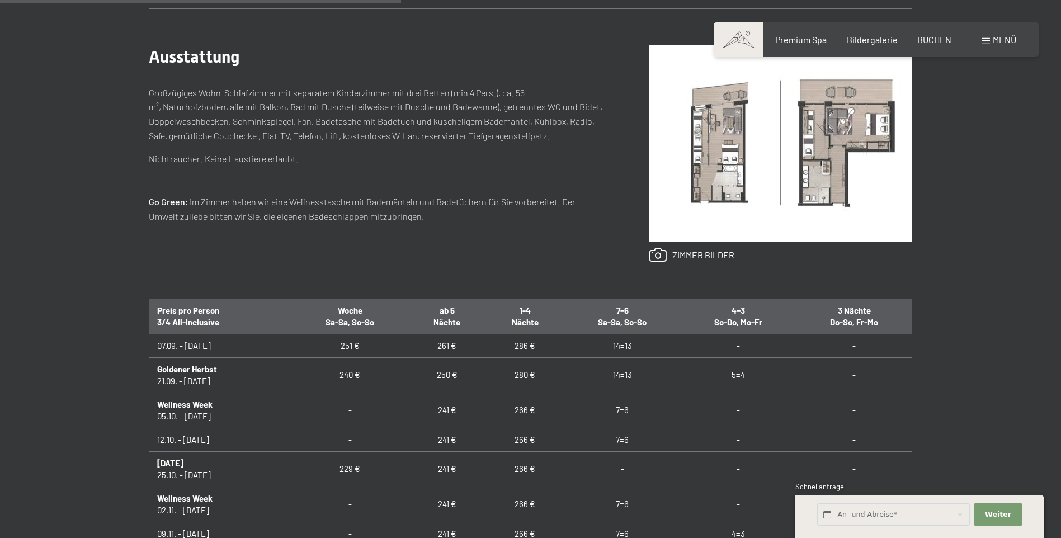
scroll to position [503, 0]
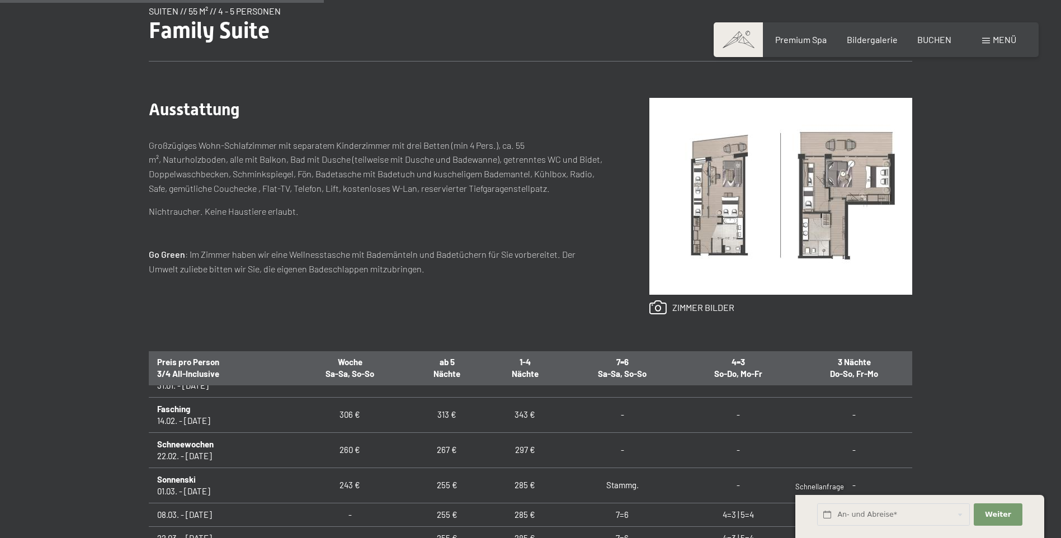
scroll to position [447, 0]
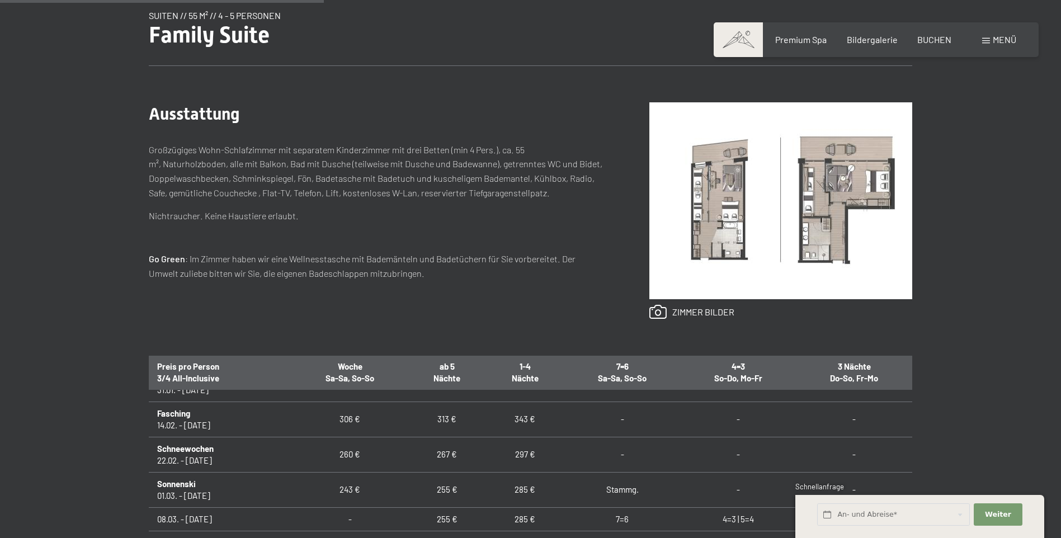
click at [720, 247] on img at bounding box center [780, 200] width 263 height 197
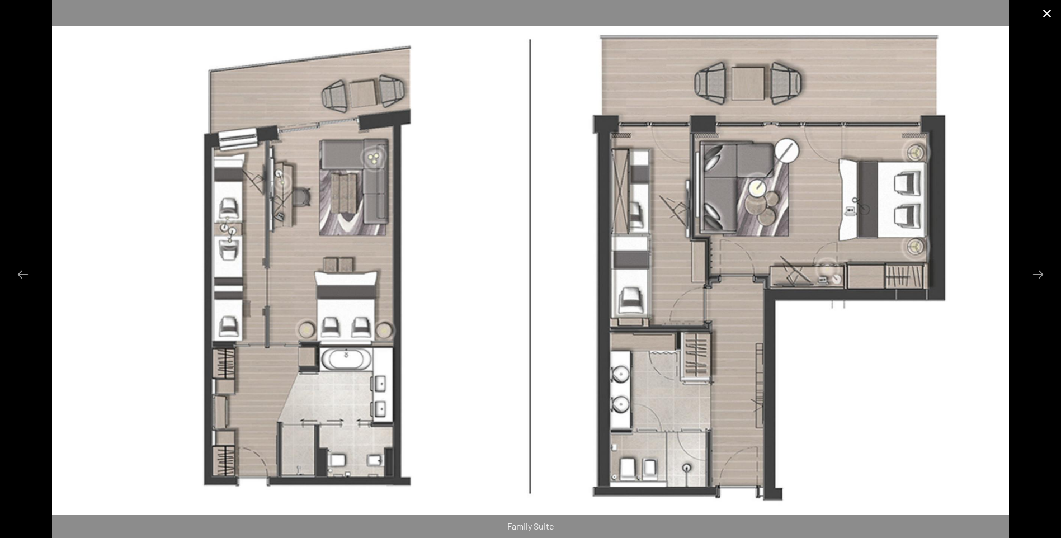
click at [1048, 22] on button "Close gallery" at bounding box center [1047, 13] width 28 height 26
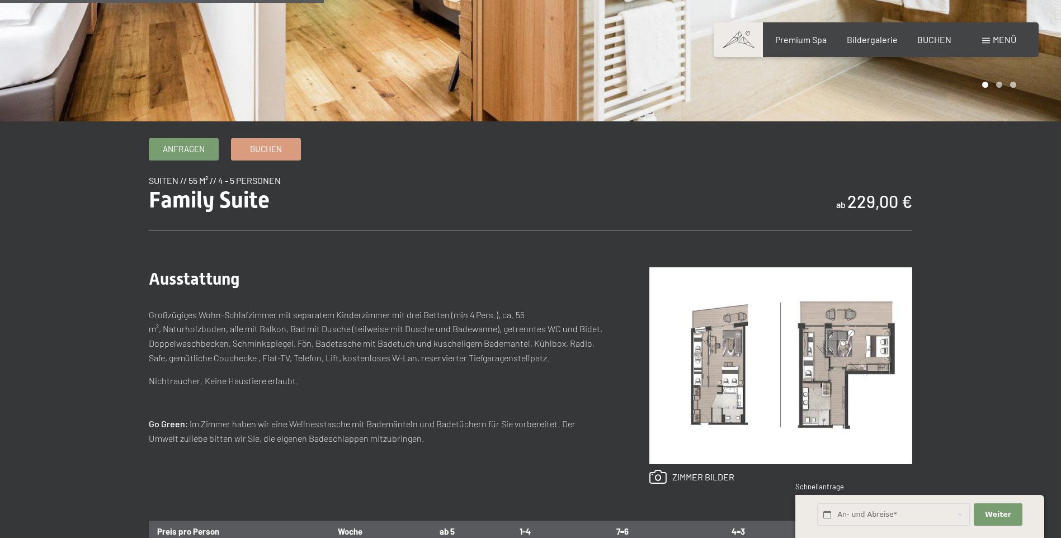
scroll to position [0, 0]
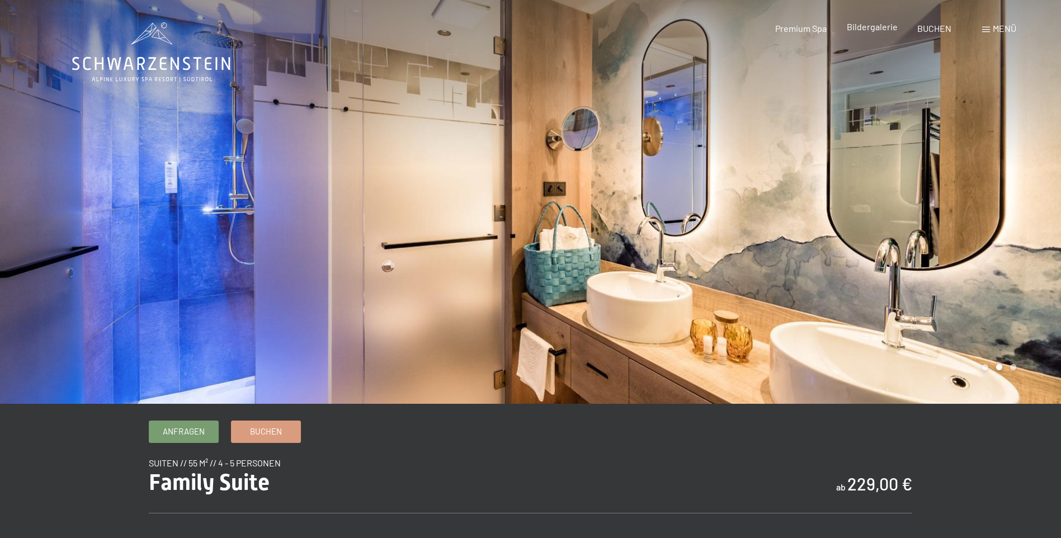
click at [885, 27] on span "Bildergalerie" at bounding box center [872, 26] width 51 height 11
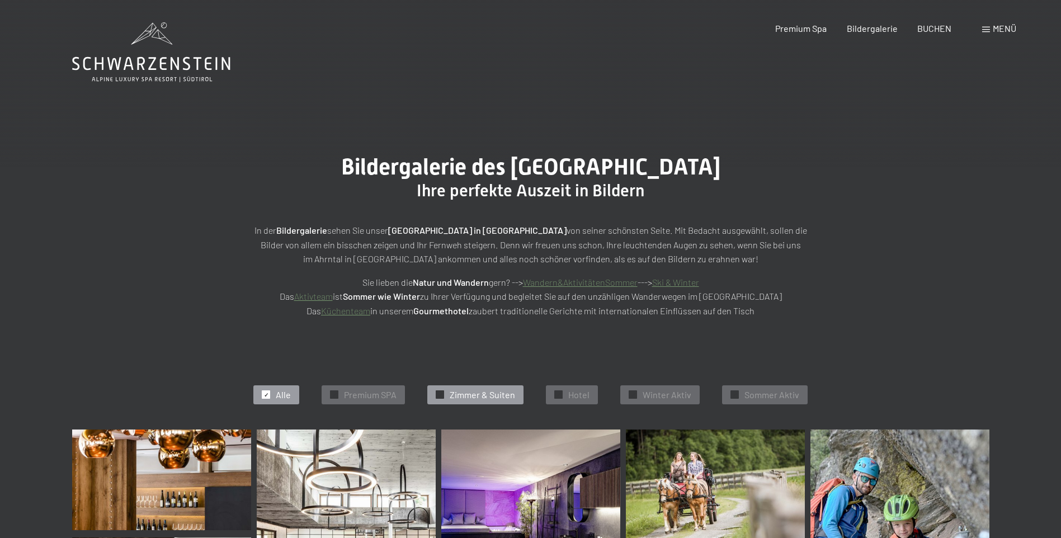
click at [475, 392] on span "Zimmer & Suiten" at bounding box center [482, 395] width 65 height 12
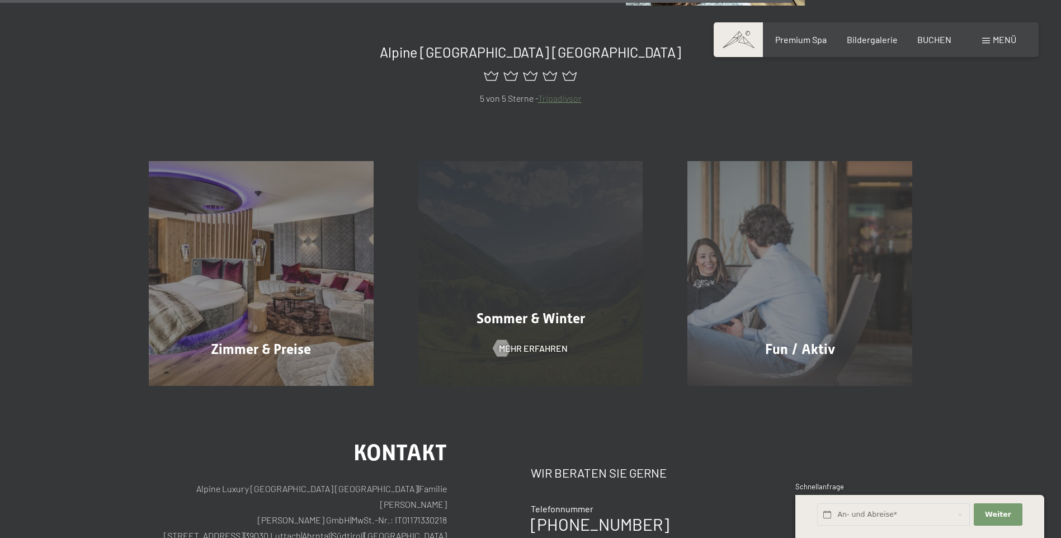
scroll to position [1065, 0]
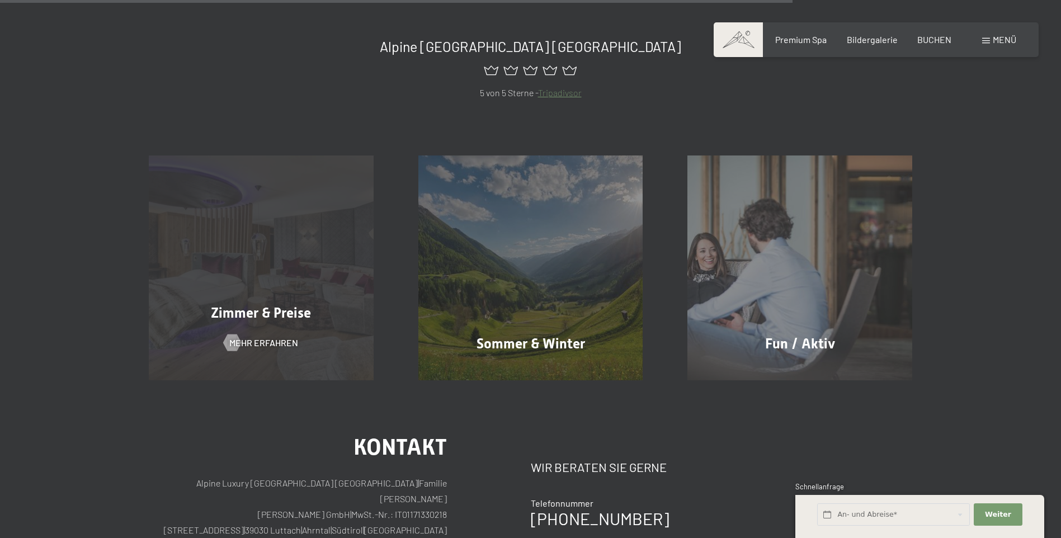
click at [304, 290] on div "Zimmer & Preise Mehr erfahren" at bounding box center [261, 267] width 270 height 225
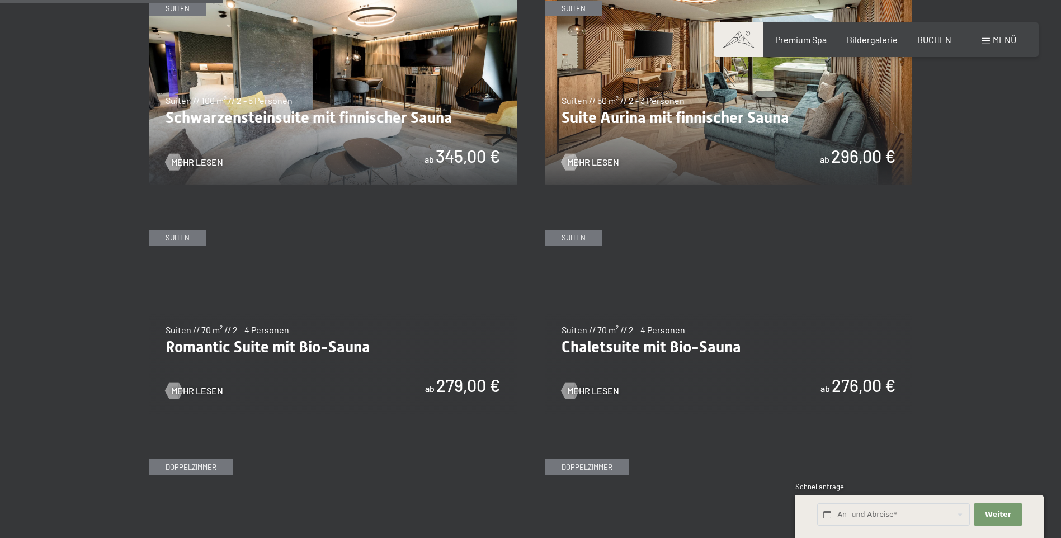
scroll to position [783, 0]
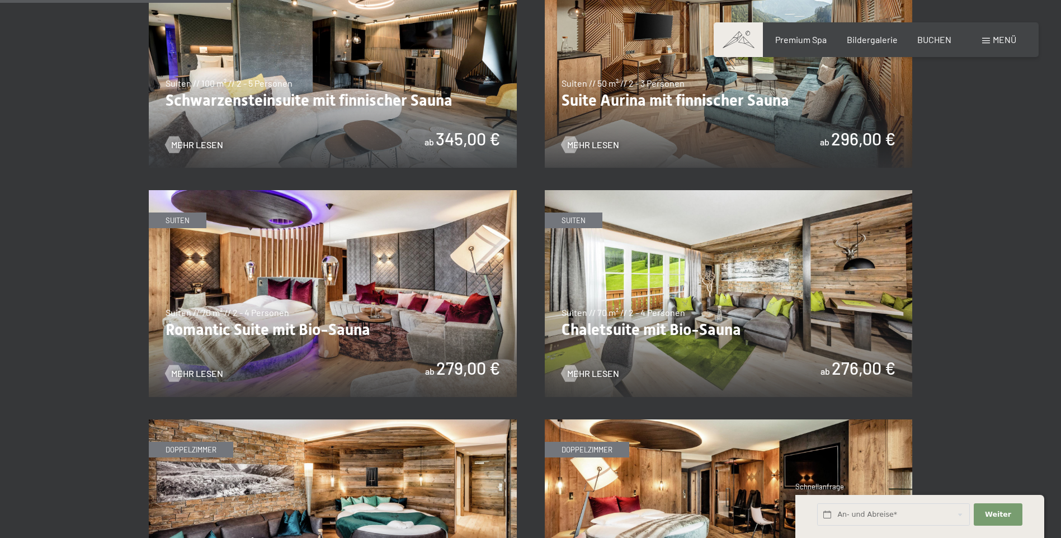
click at [680, 145] on img at bounding box center [729, 64] width 368 height 207
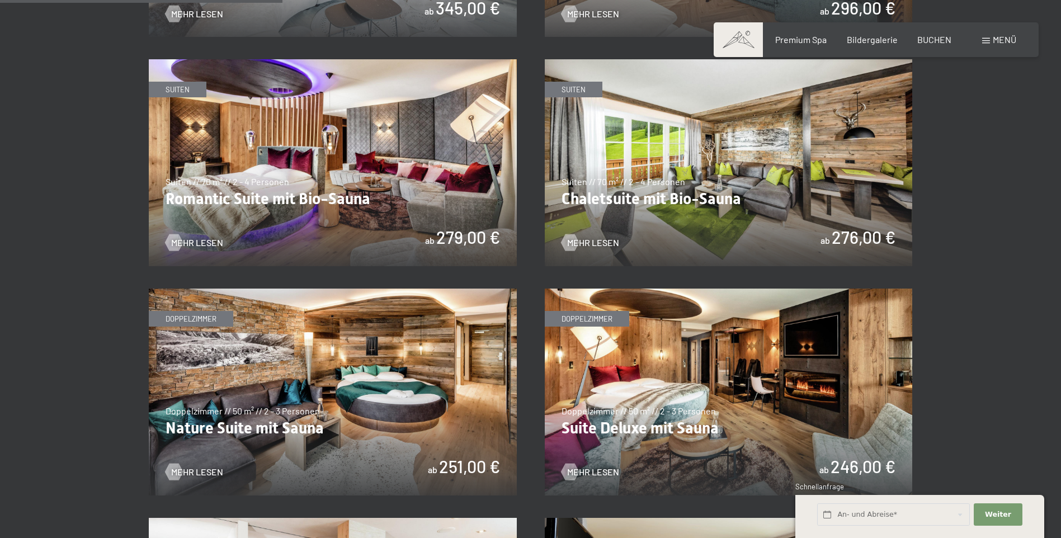
scroll to position [615, 0]
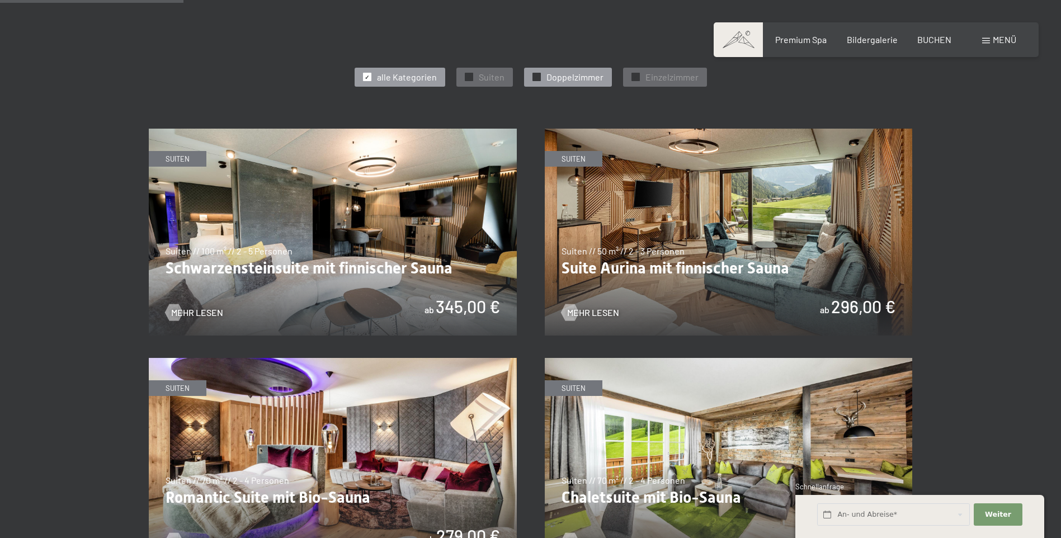
click at [559, 69] on div "✓ Doppelzimmer" at bounding box center [568, 77] width 88 height 19
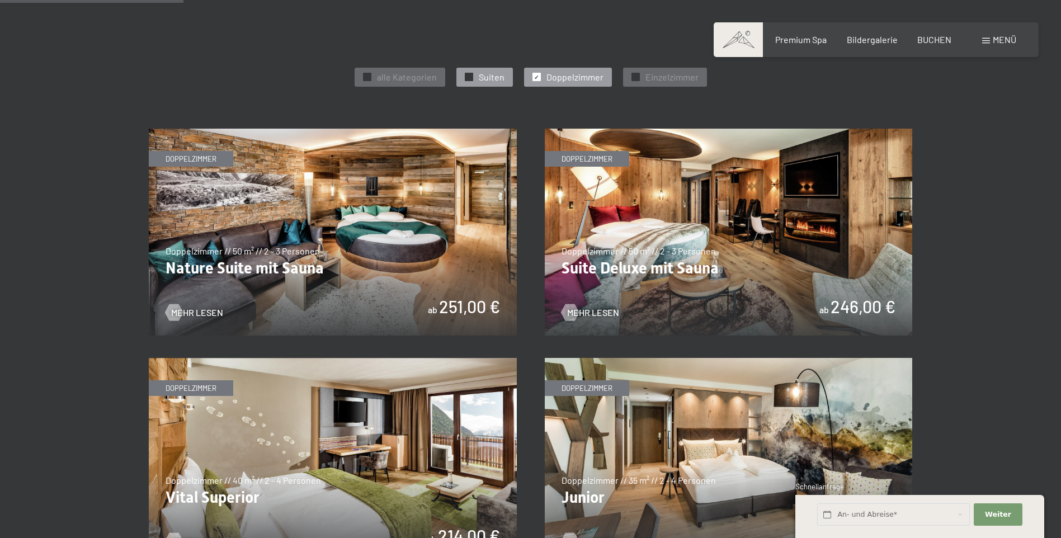
click at [476, 75] on div "✓ Suiten" at bounding box center [484, 77] width 56 height 19
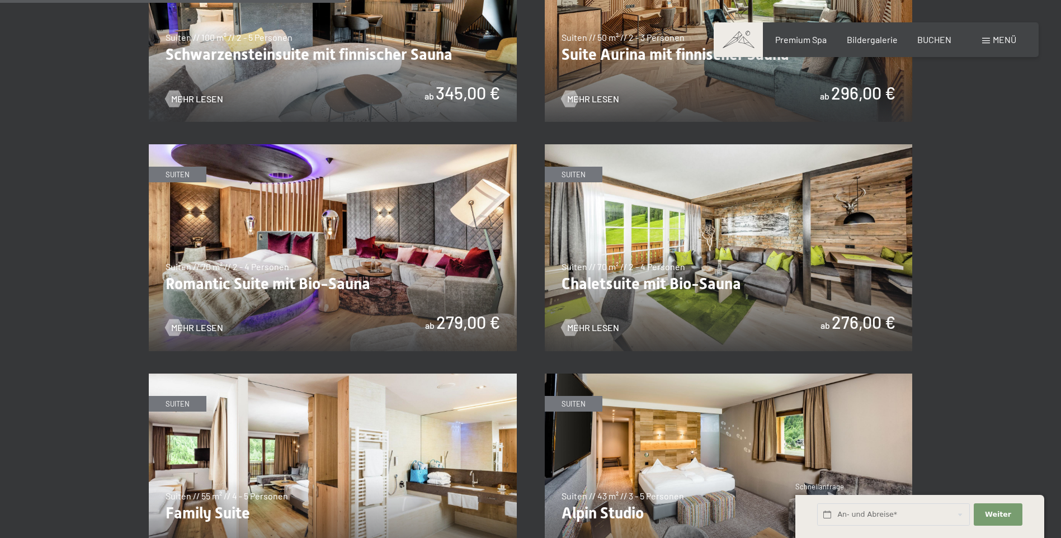
scroll to position [727, 0]
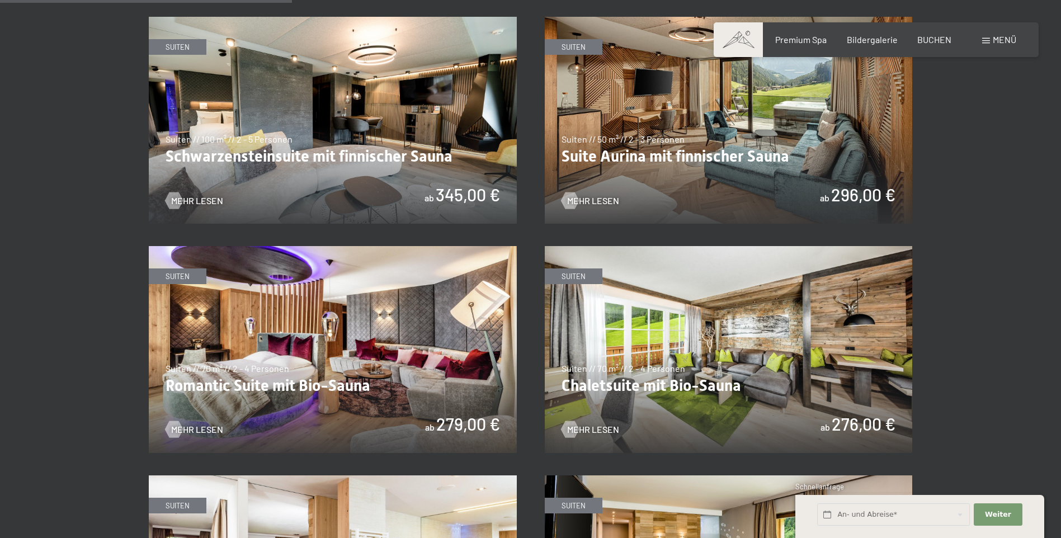
click at [295, 116] on img at bounding box center [333, 120] width 368 height 207
click at [294, 119] on img at bounding box center [333, 120] width 368 height 207
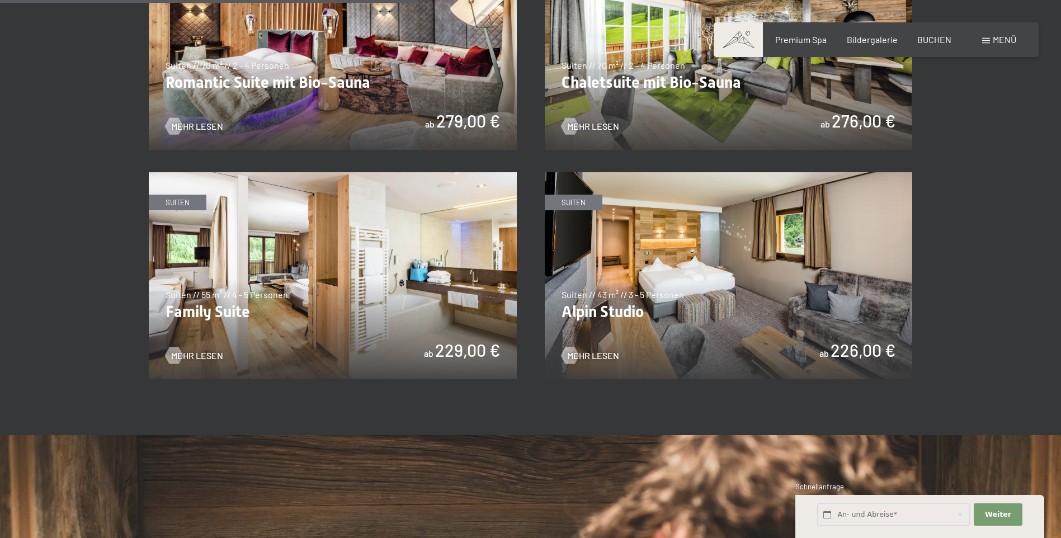
scroll to position [1006, 0]
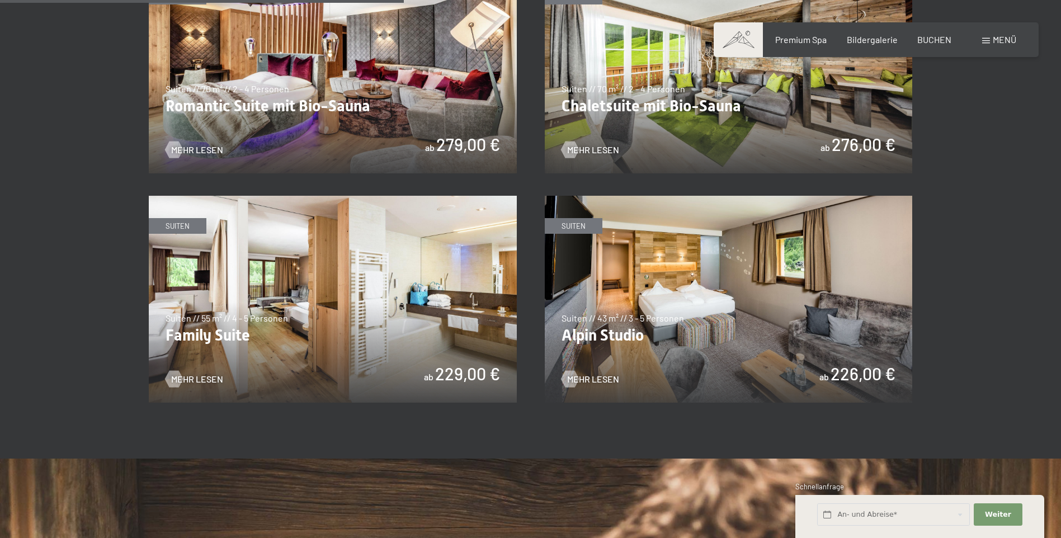
click at [437, 373] on img at bounding box center [333, 299] width 368 height 207
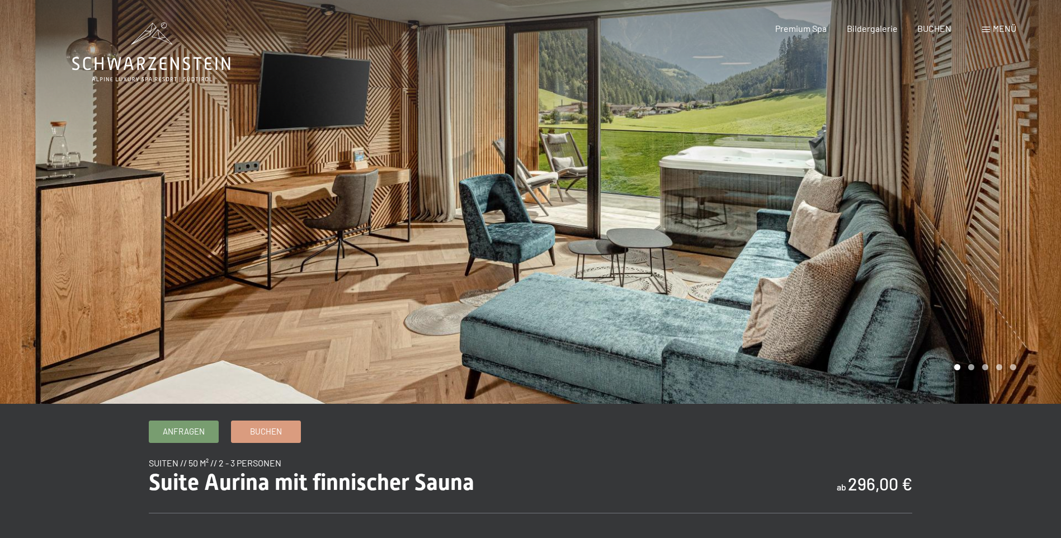
click at [976, 377] on div at bounding box center [796, 202] width 531 height 404
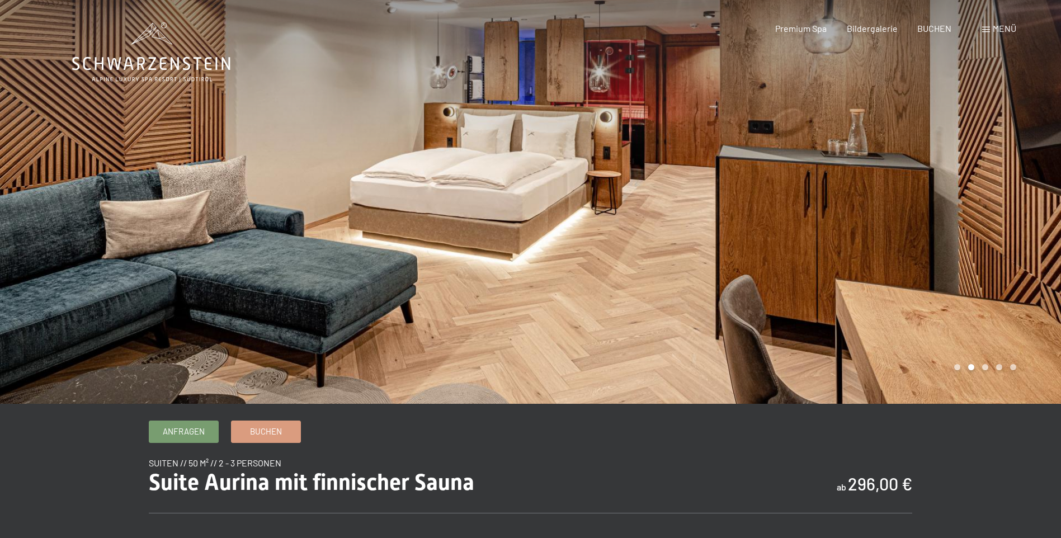
click at [984, 367] on div at bounding box center [796, 202] width 531 height 404
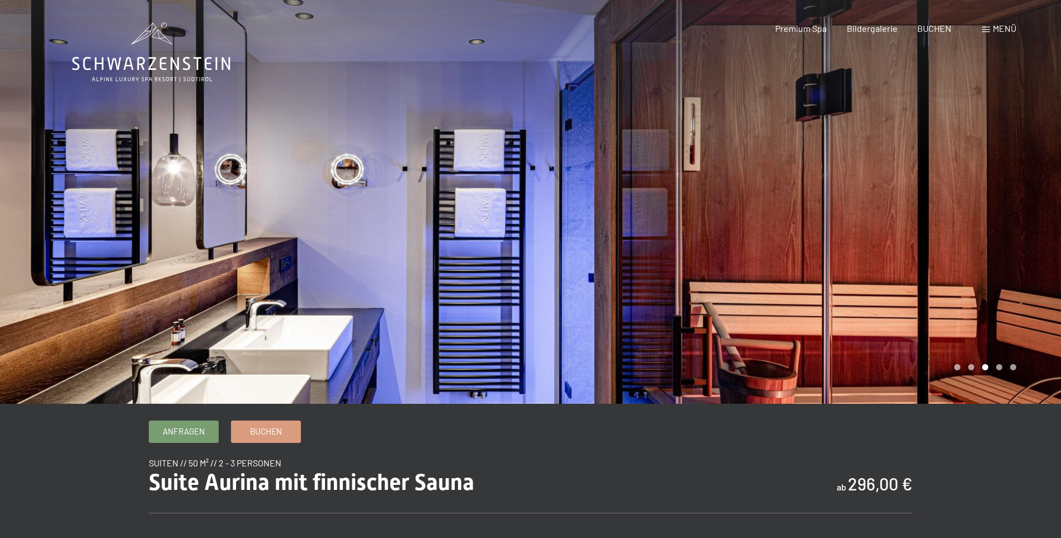
click at [984, 372] on div at bounding box center [796, 202] width 531 height 404
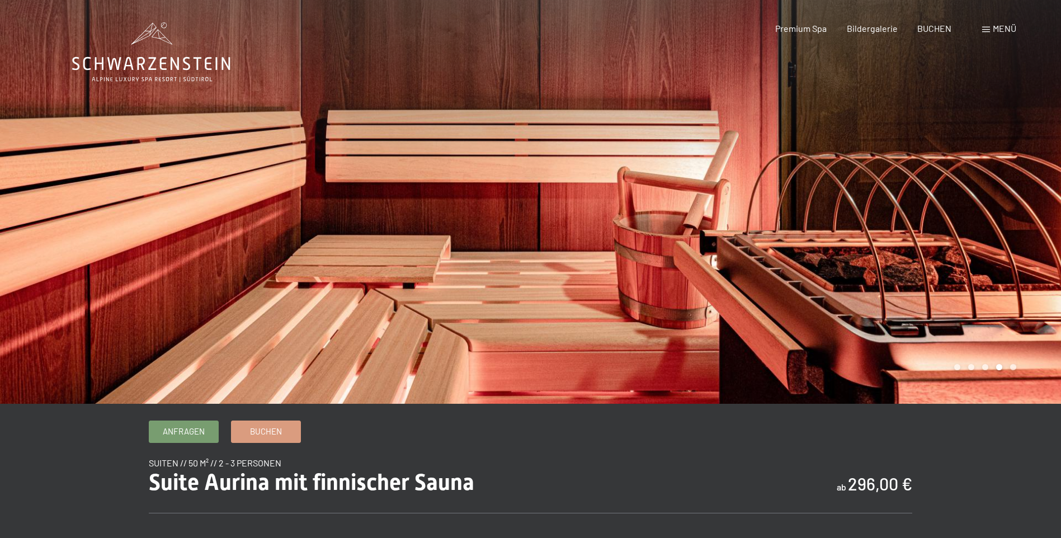
click at [999, 365] on div at bounding box center [796, 202] width 531 height 404
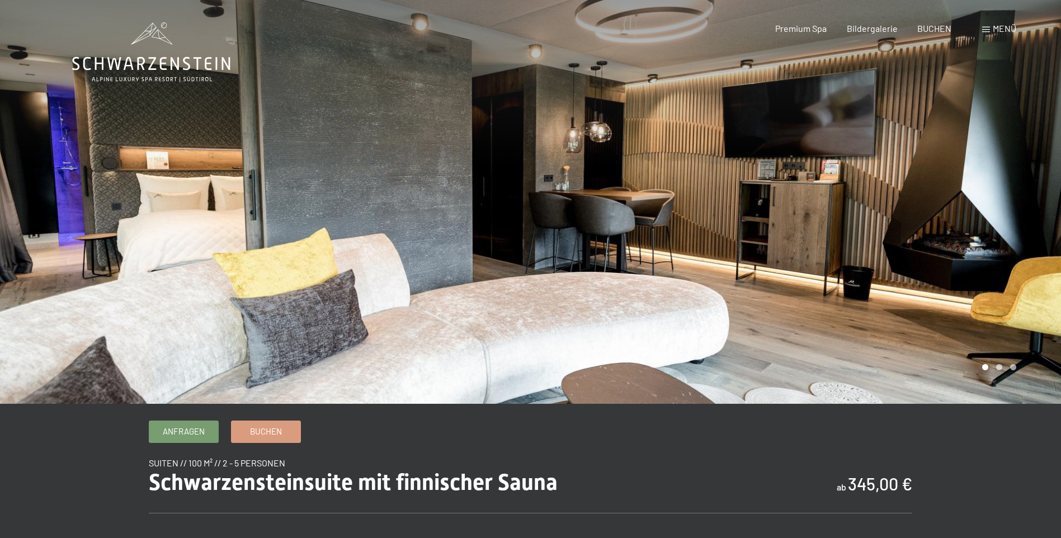
click at [1037, 218] on div at bounding box center [796, 202] width 531 height 404
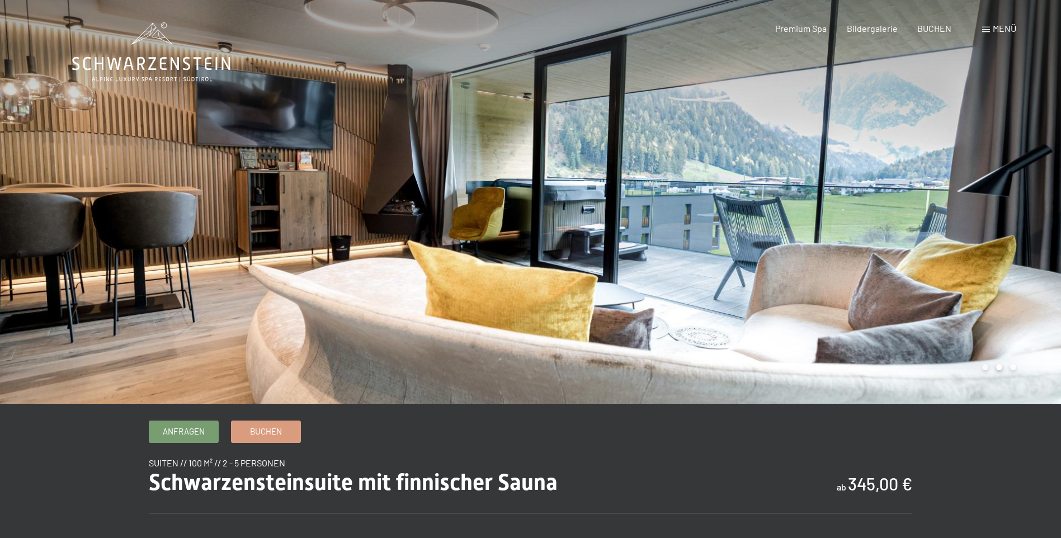
click at [1032, 280] on div at bounding box center [796, 202] width 531 height 404
